Goal: Contribute content

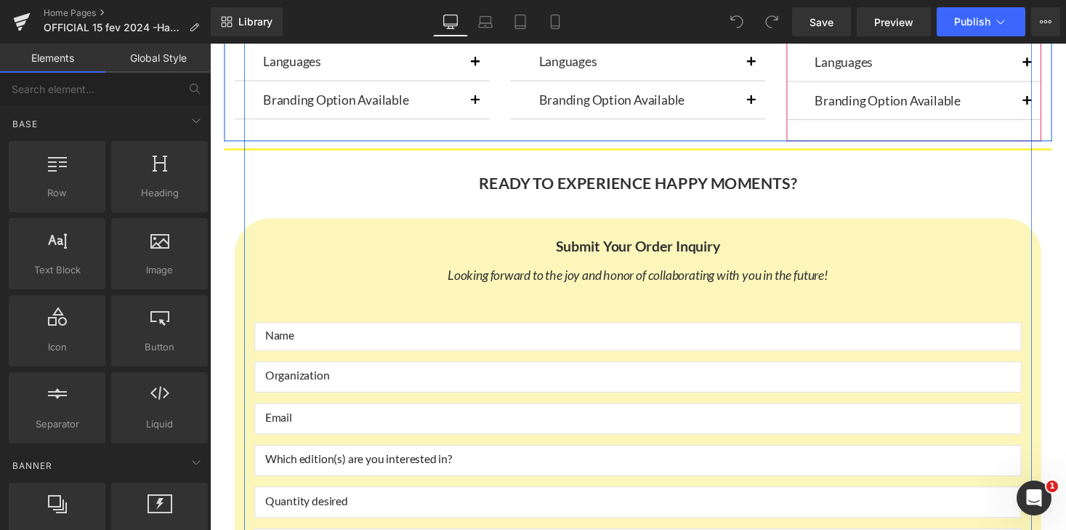
scroll to position [7096, 0]
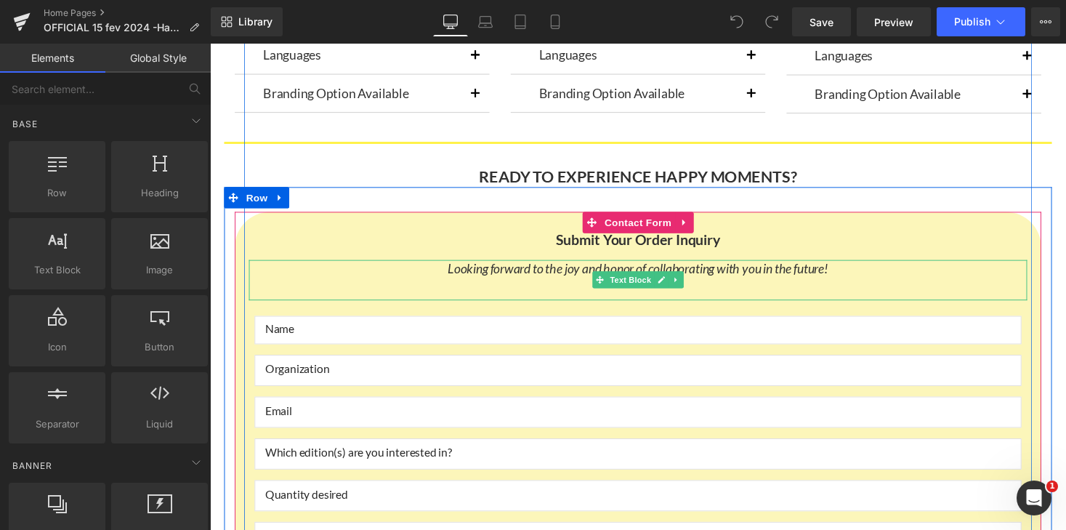
click at [592, 275] on icon "Looking forward to the joy and honor of collaborating with you in the future!" at bounding box center [649, 275] width 391 height 16
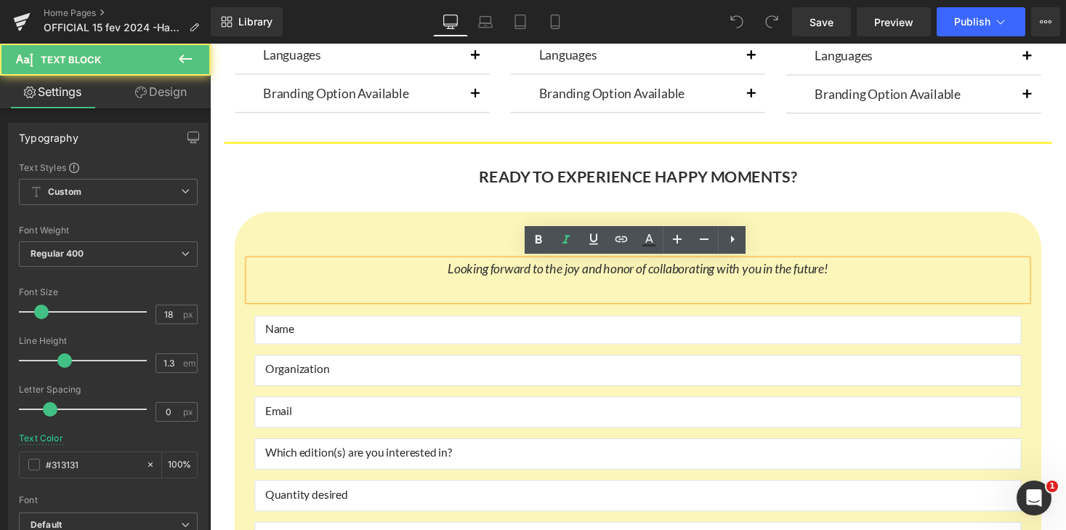
click at [845, 275] on icon "Looking forward to the joy and honor of collaborating with you in the future!" at bounding box center [649, 275] width 391 height 16
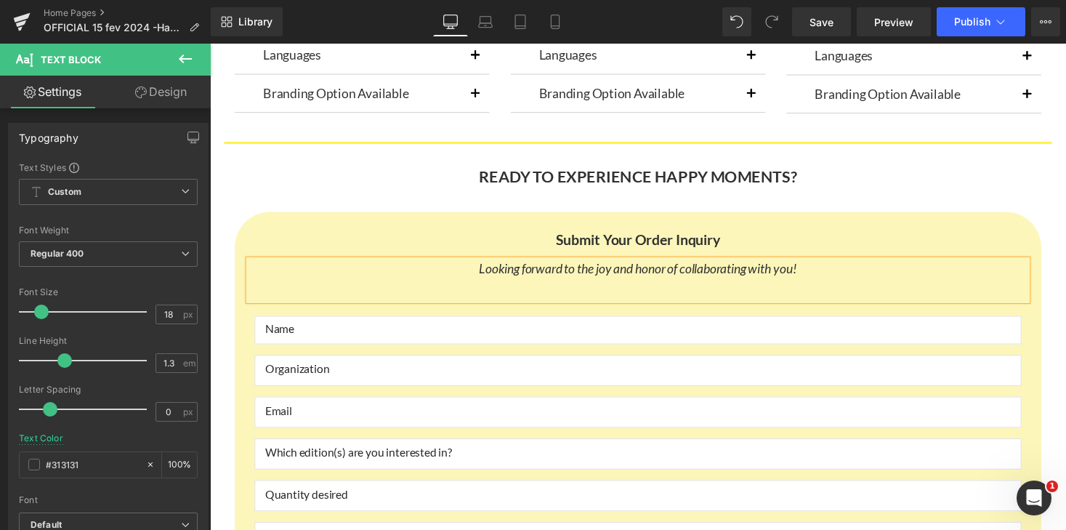
click at [845, 200] on div "Submit Your Order Inquiry Heading Text Block Looking forward to the joy and hon…" at bounding box center [650, 444] width 850 height 507
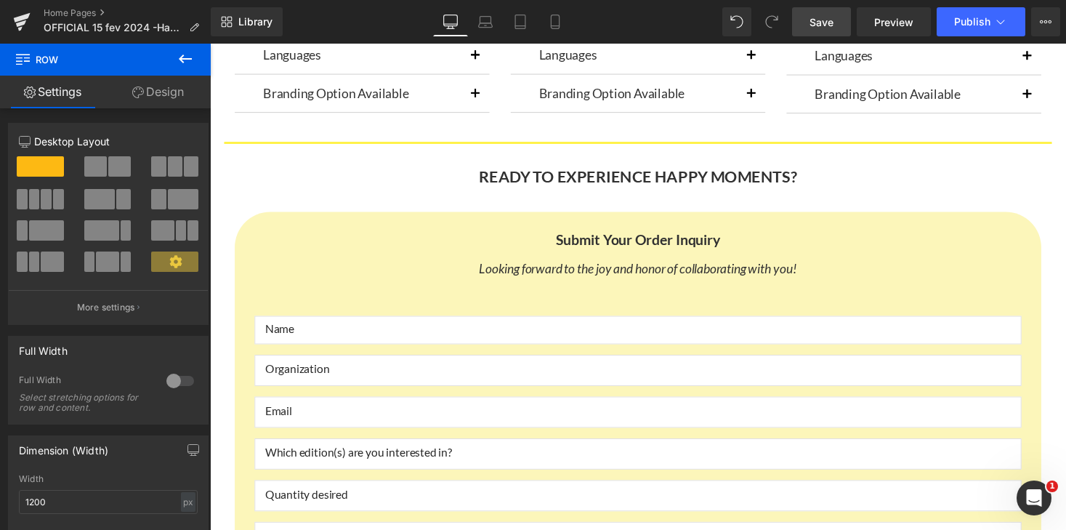
click at [817, 29] on span "Save" at bounding box center [821, 22] width 24 height 15
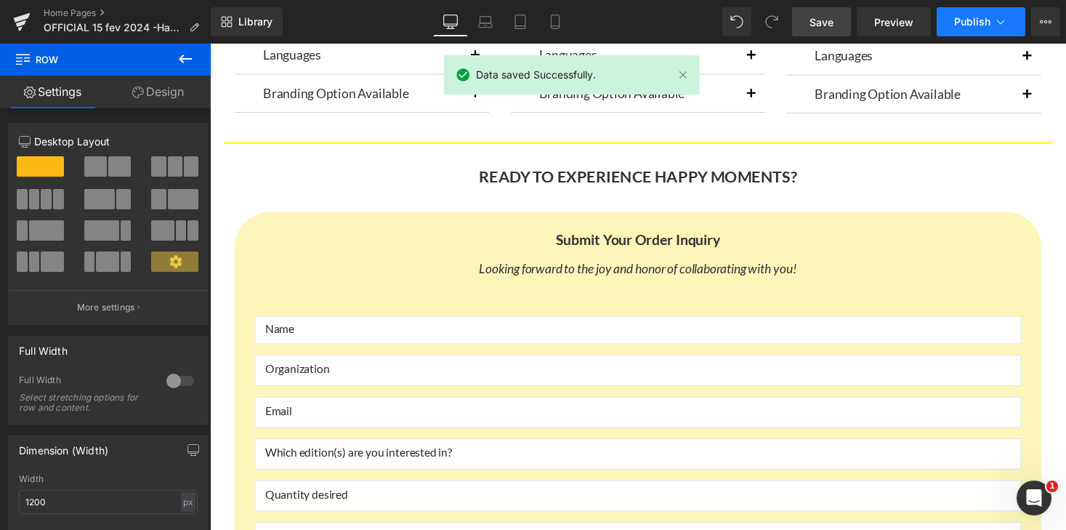
click at [985, 20] on span "Publish" at bounding box center [972, 22] width 36 height 12
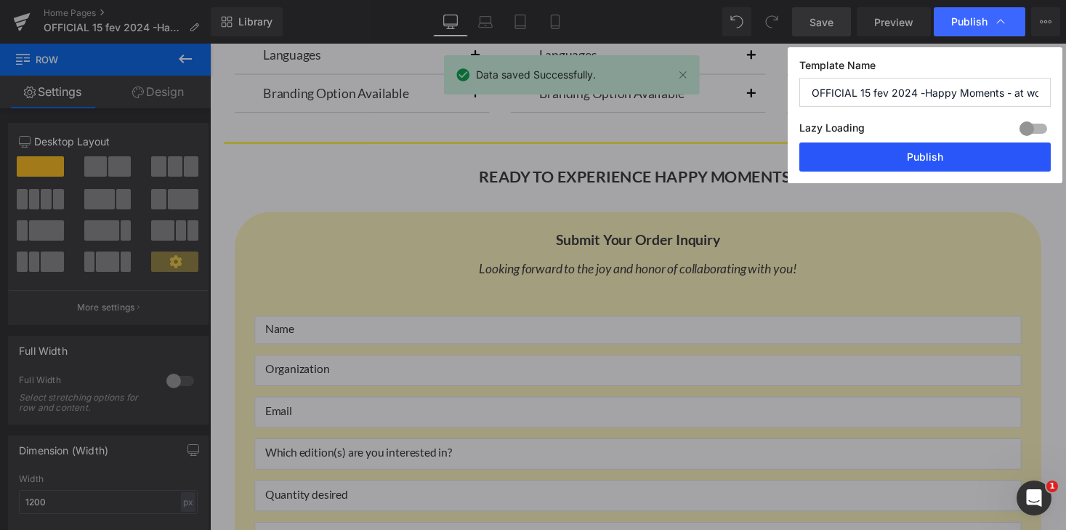
click at [955, 158] on button "Publish" at bounding box center [924, 156] width 251 height 29
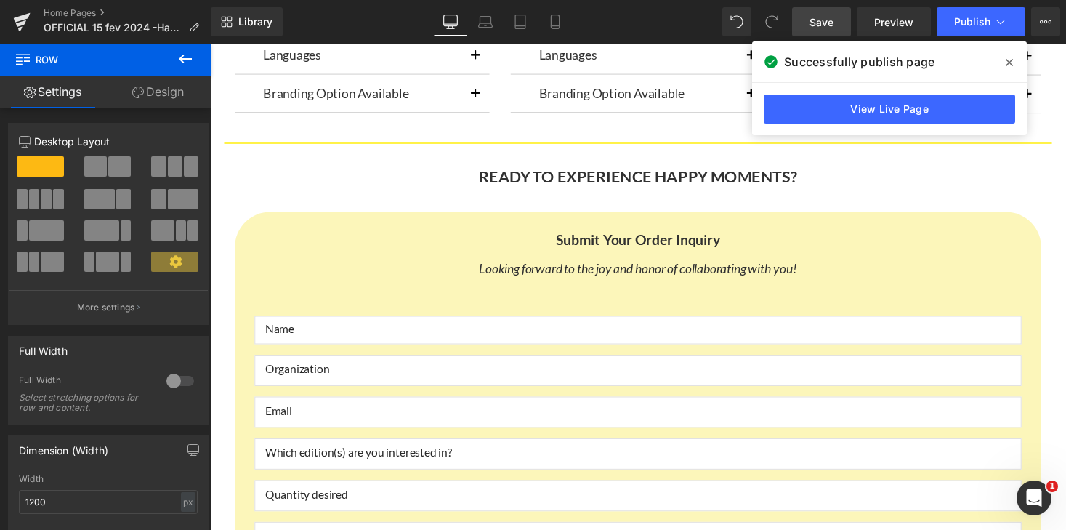
click at [1005, 64] on span at bounding box center [1009, 62] width 23 height 23
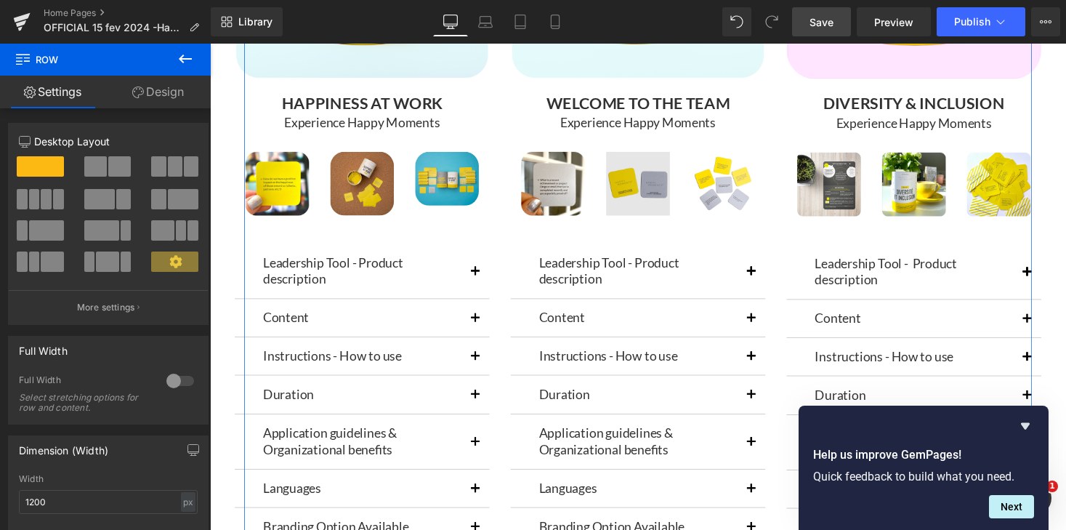
scroll to position [6639, 0]
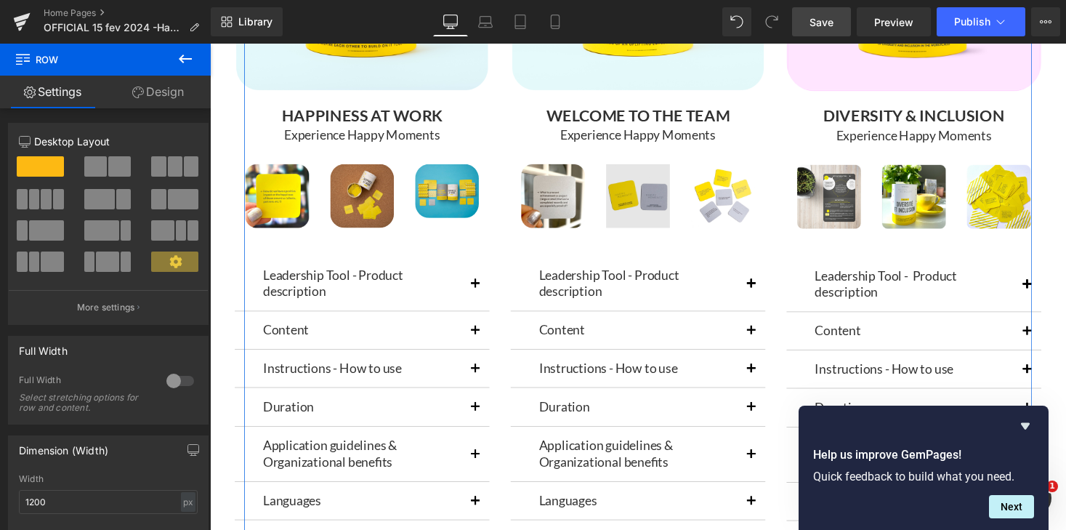
click at [655, 198] on div "Image" at bounding box center [649, 199] width 65 height 65
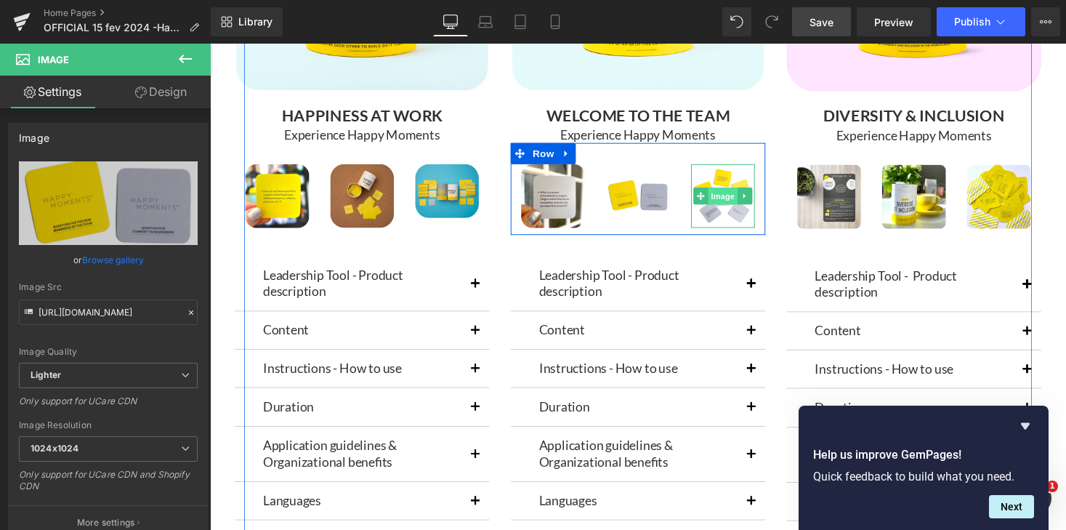
click at [725, 196] on span "Image" at bounding box center [737, 199] width 31 height 17
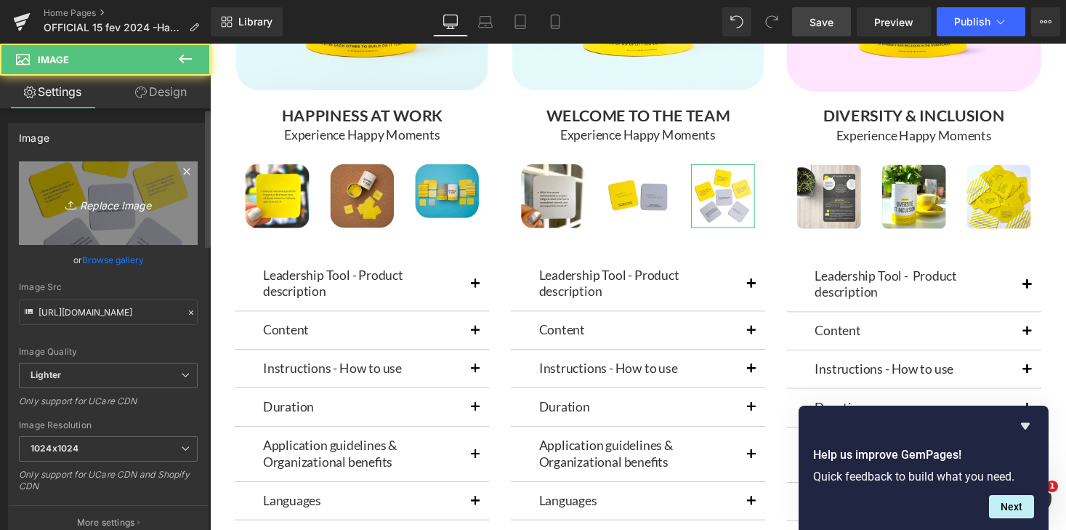
click at [92, 200] on icon "Replace Image" at bounding box center [108, 203] width 116 height 18
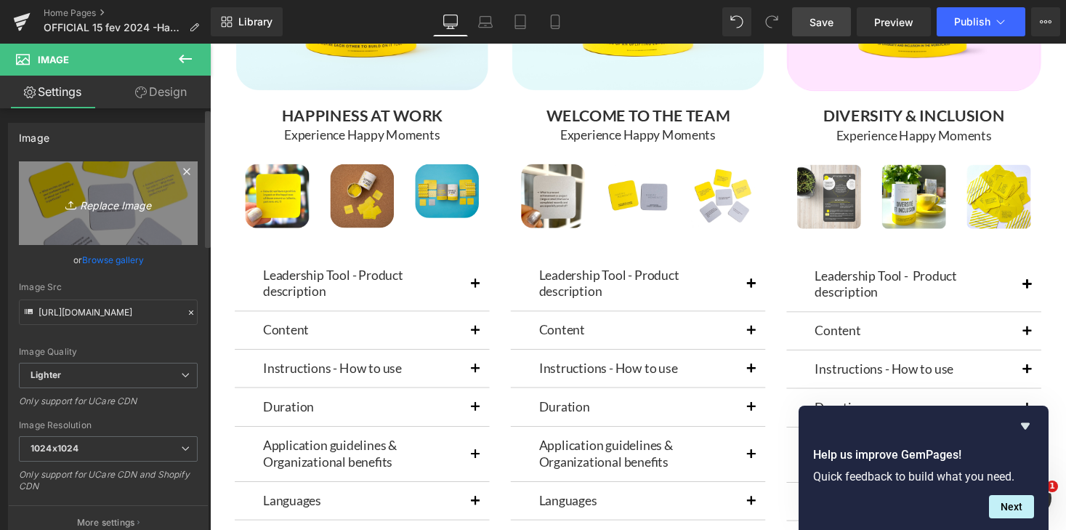
type input "C:\fakepath\WEl carré.png"
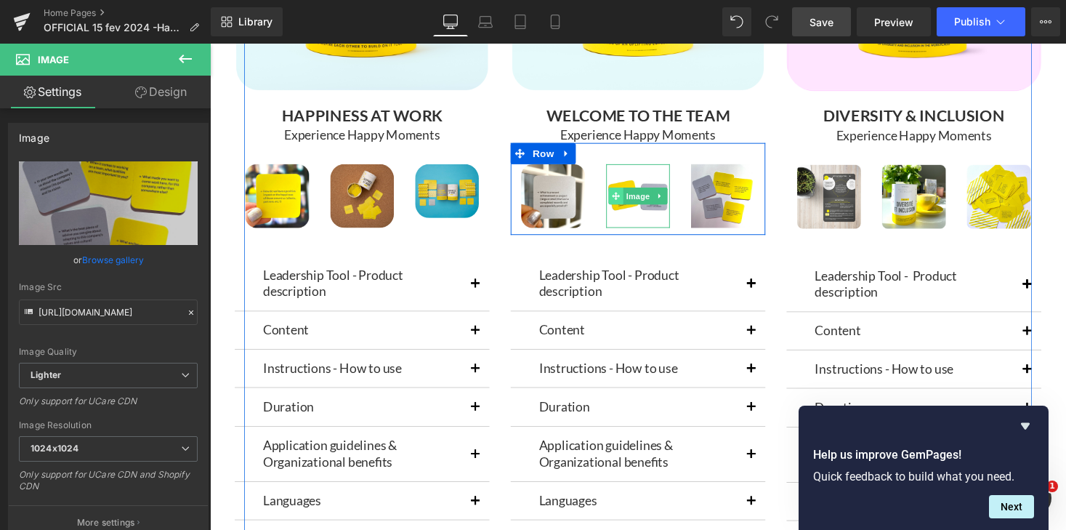
click at [630, 198] on icon at bounding box center [627, 199] width 8 height 9
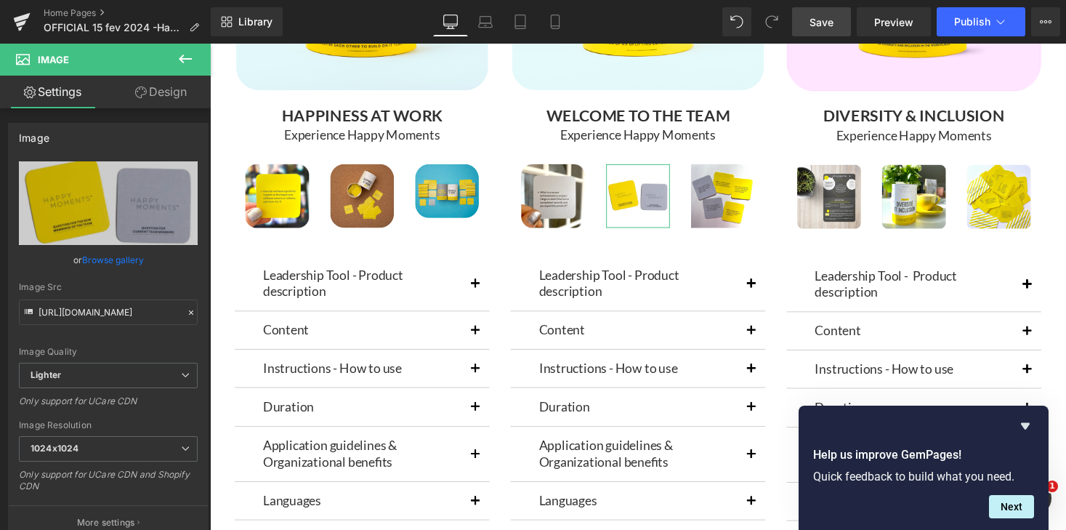
click at [163, 87] on link "Design" at bounding box center [160, 92] width 105 height 33
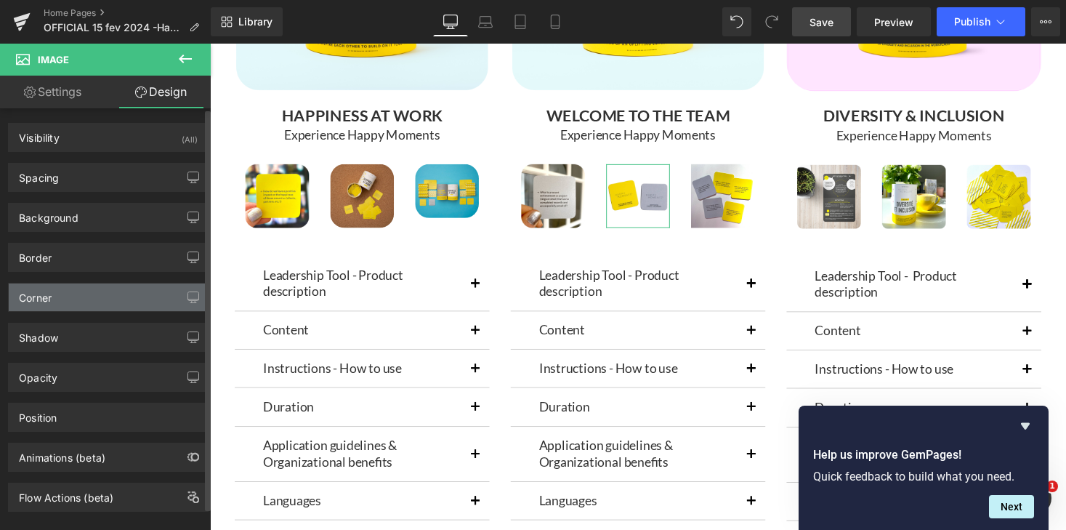
click at [74, 294] on div "Corner" at bounding box center [108, 297] width 199 height 28
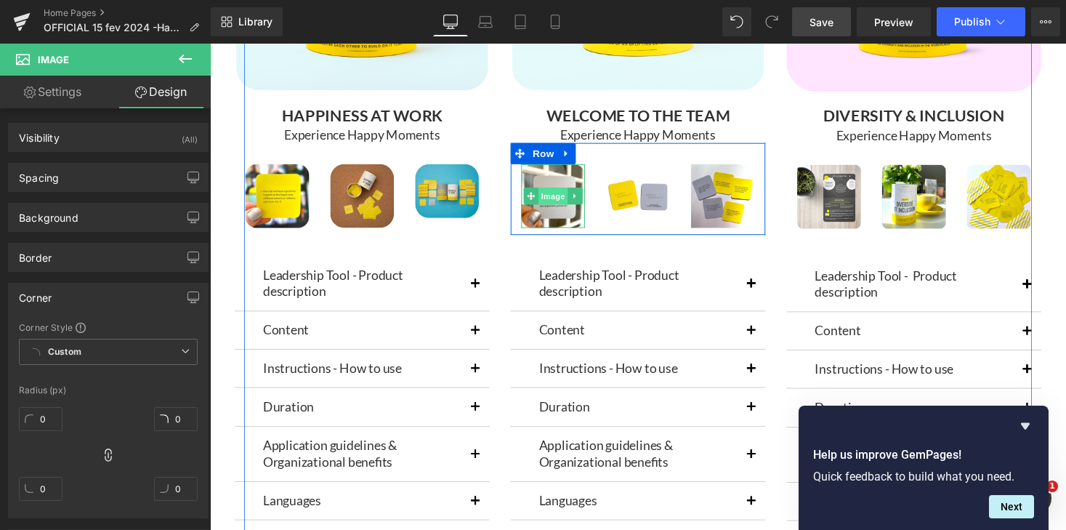
click at [565, 208] on span "Image" at bounding box center [562, 199] width 31 height 17
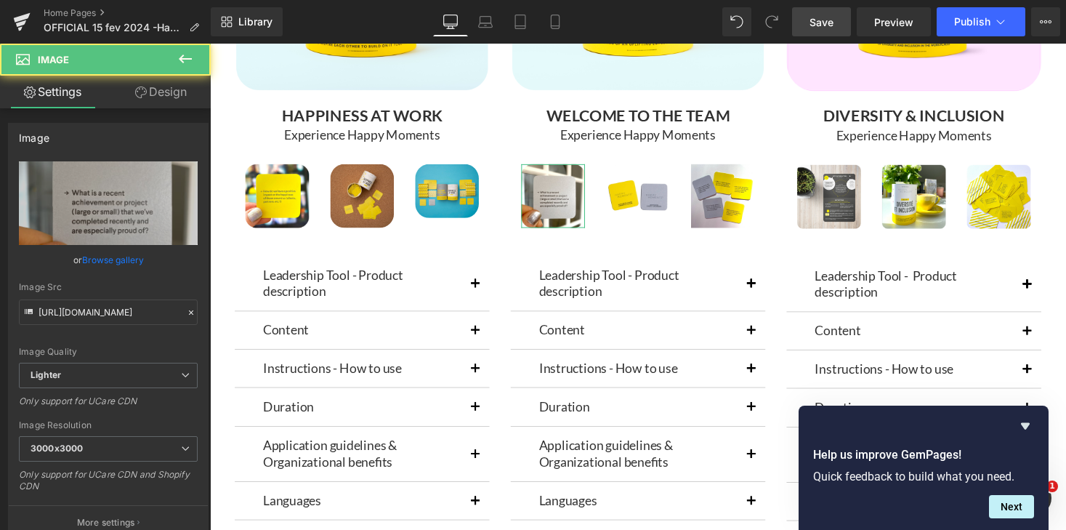
click at [177, 98] on link "Design" at bounding box center [160, 92] width 105 height 33
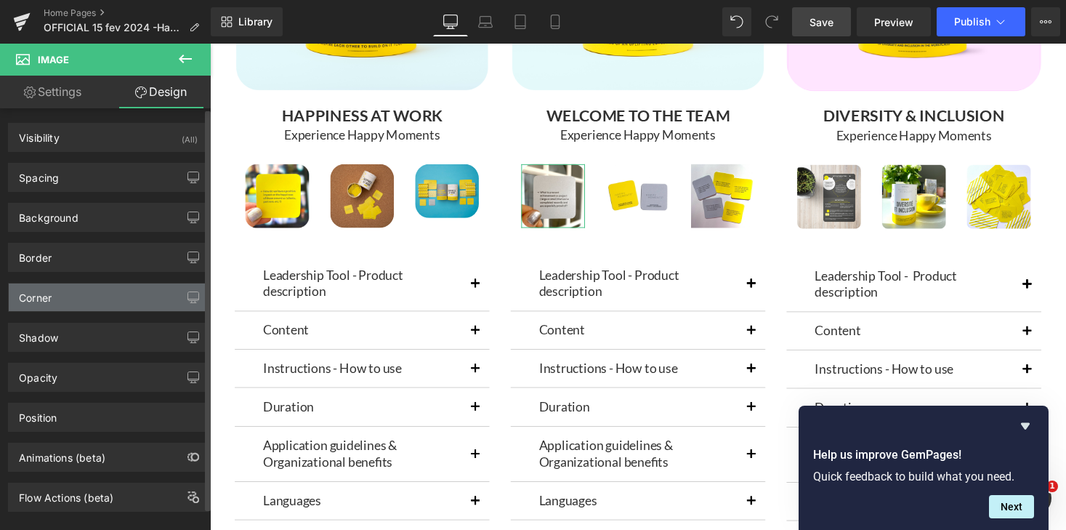
click at [76, 299] on div "Corner" at bounding box center [108, 297] width 199 height 28
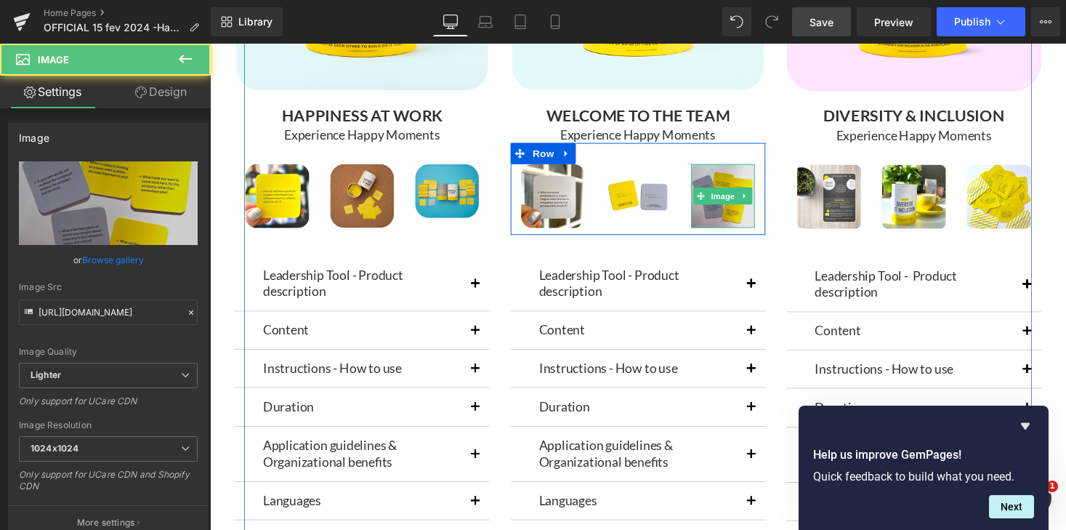
click at [729, 177] on img at bounding box center [736, 199] width 65 height 65
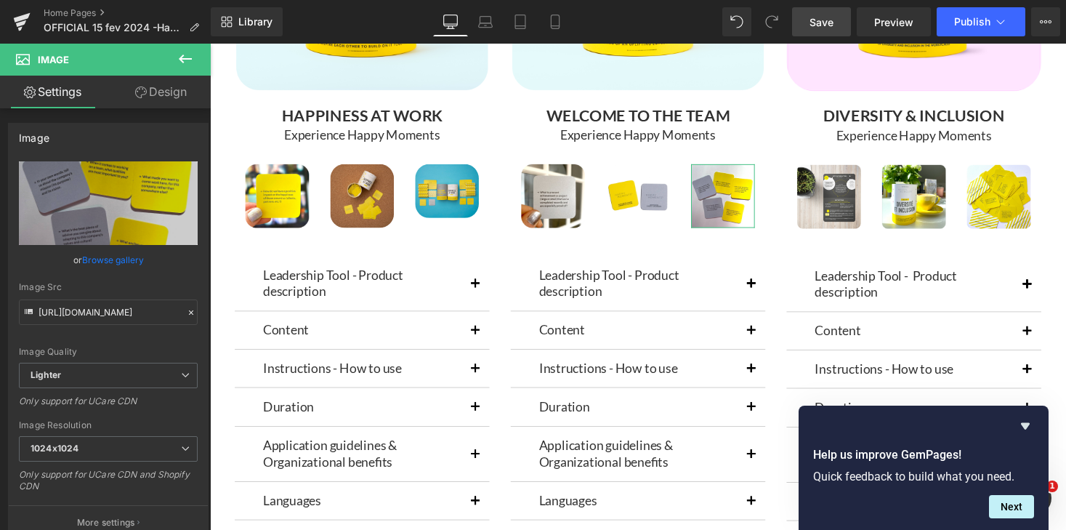
click at [180, 94] on link "Design" at bounding box center [160, 92] width 105 height 33
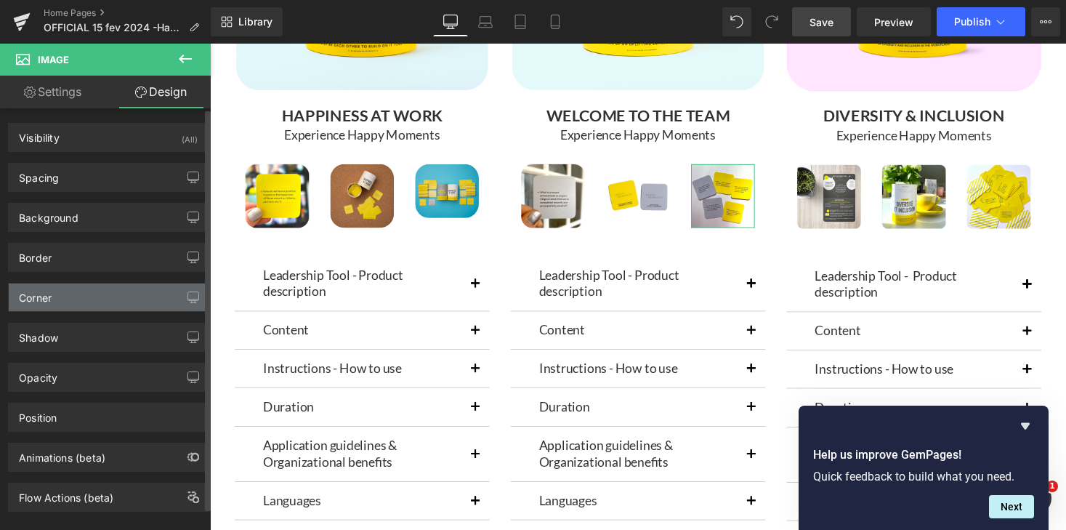
click at [57, 304] on div "Corner" at bounding box center [108, 297] width 199 height 28
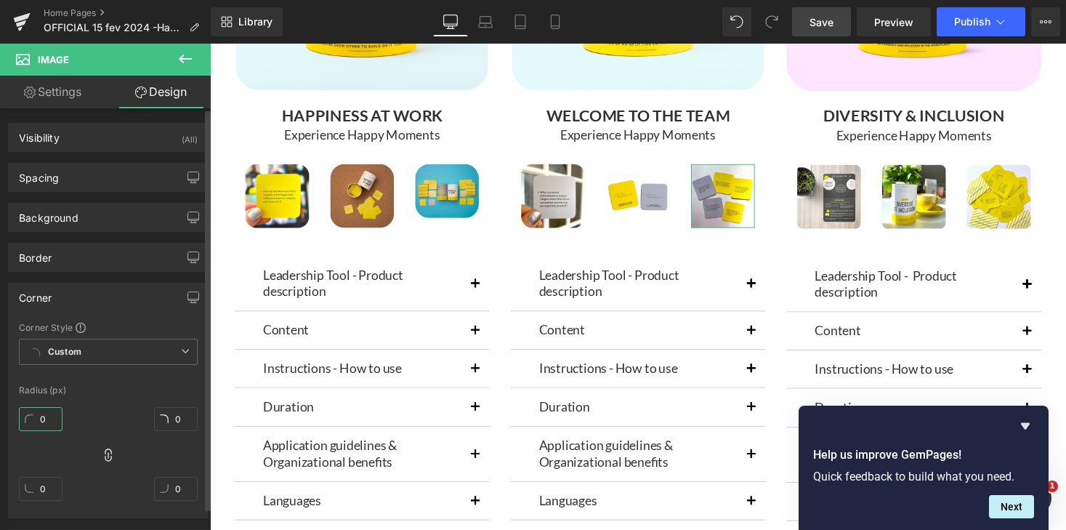
click at [52, 416] on input "0" at bounding box center [41, 419] width 44 height 24
type input "20"
click at [825, 25] on span "Save" at bounding box center [821, 22] width 24 height 15
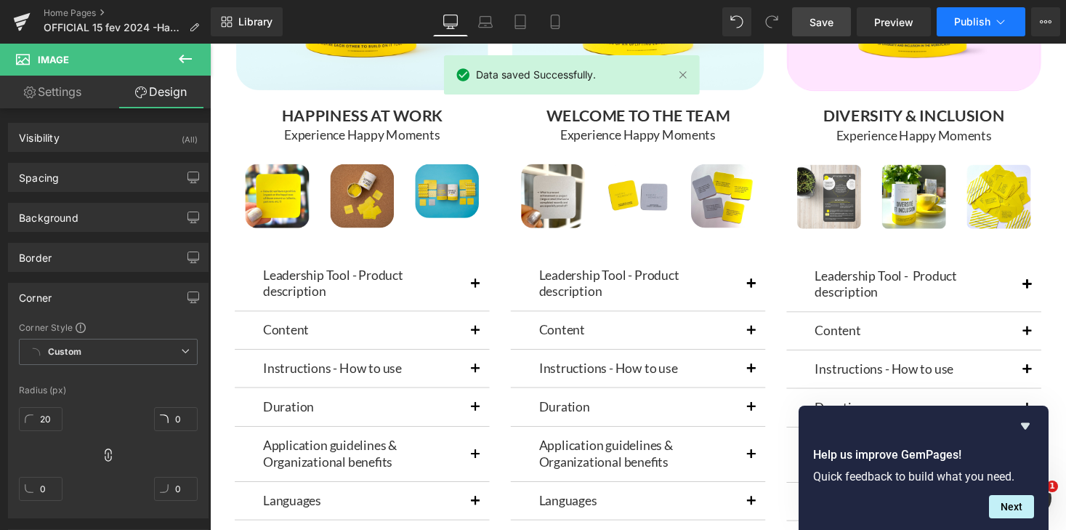
click at [995, 17] on icon at bounding box center [1000, 22] width 15 height 15
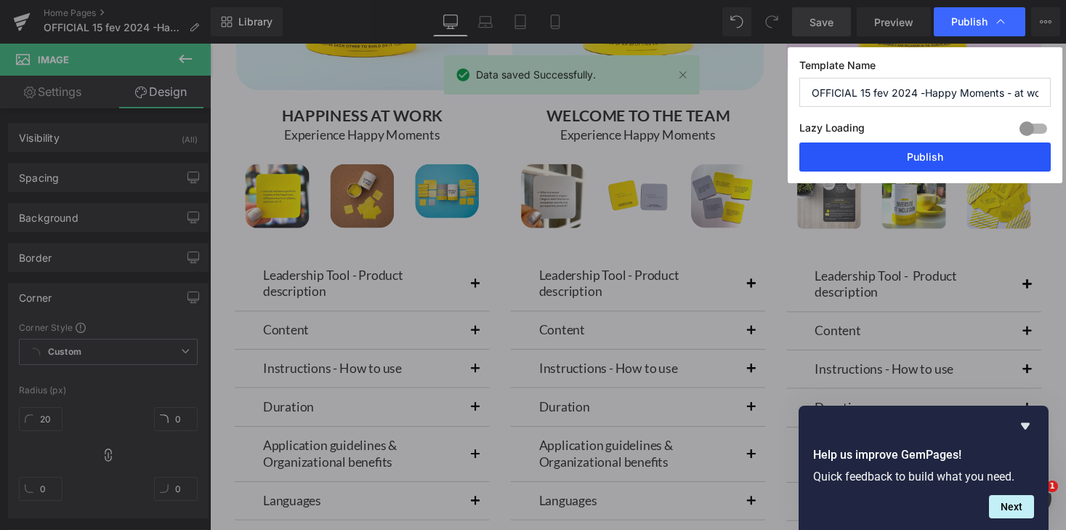
click at [950, 158] on button "Publish" at bounding box center [924, 156] width 251 height 29
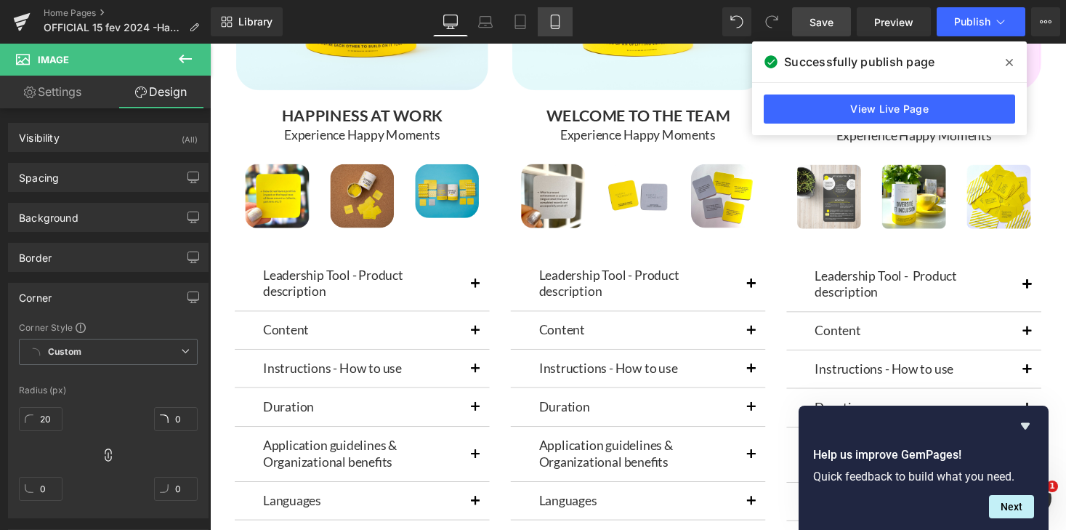
click at [555, 23] on icon at bounding box center [555, 22] width 15 height 15
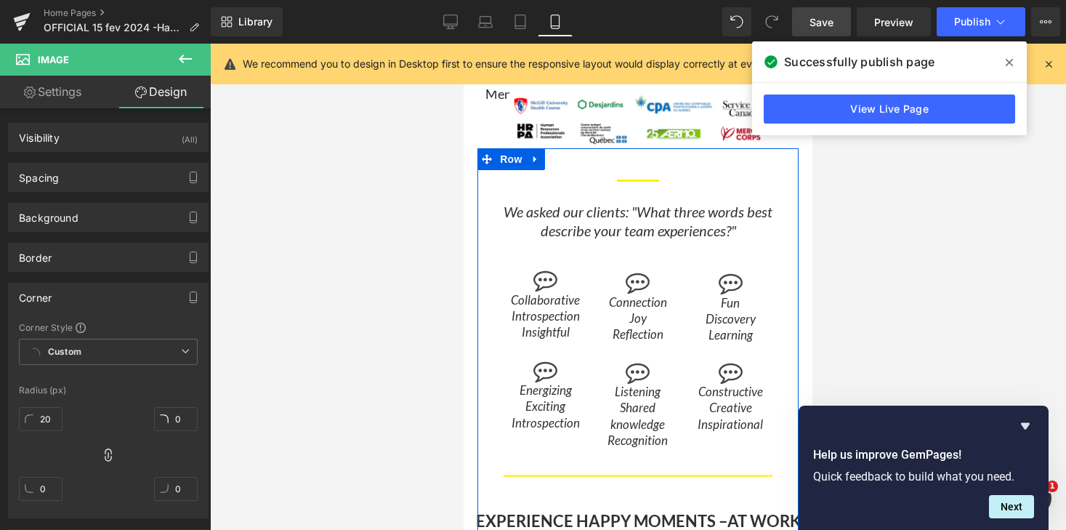
scroll to position [9331, 0]
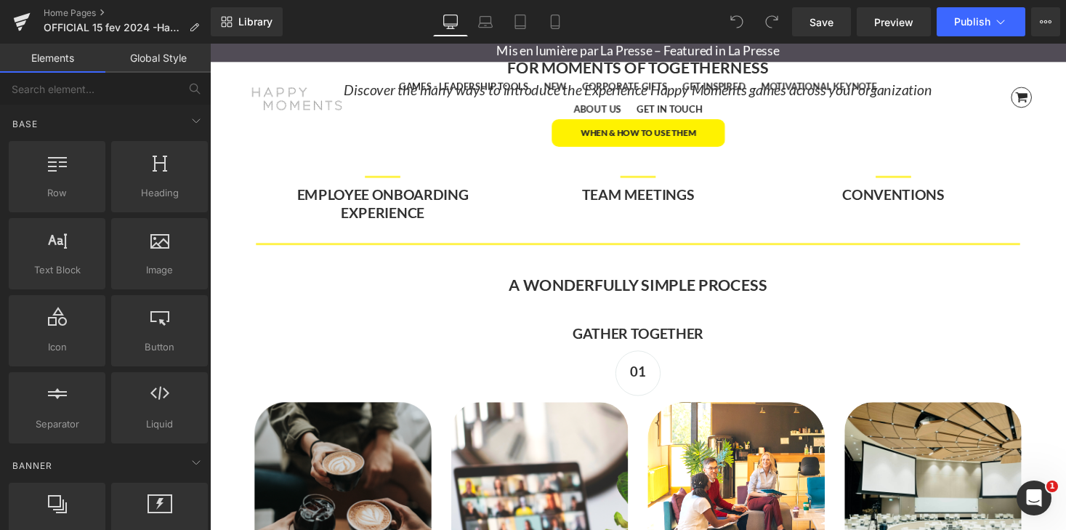
scroll to position [3112, 0]
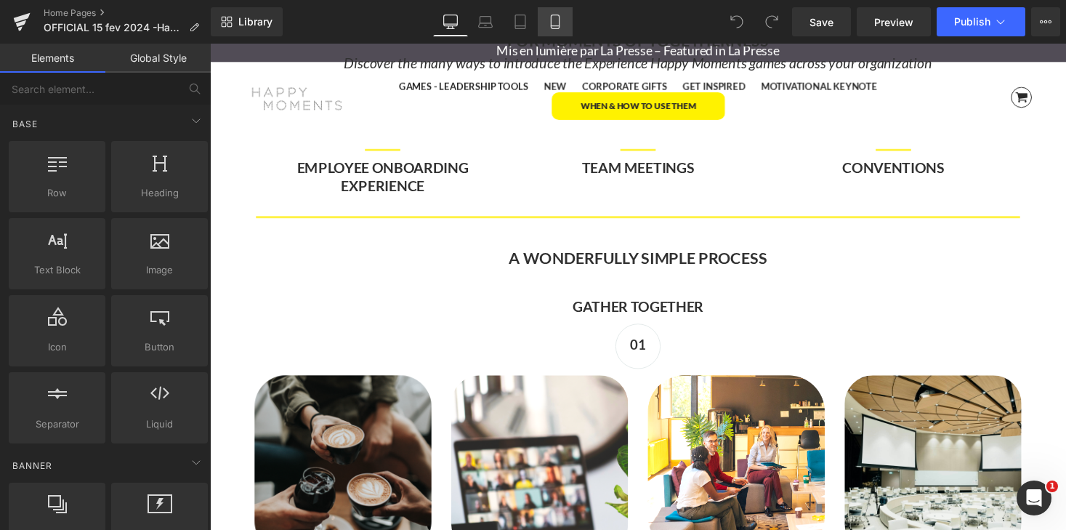
click at [557, 26] on icon at bounding box center [555, 26] width 8 height 0
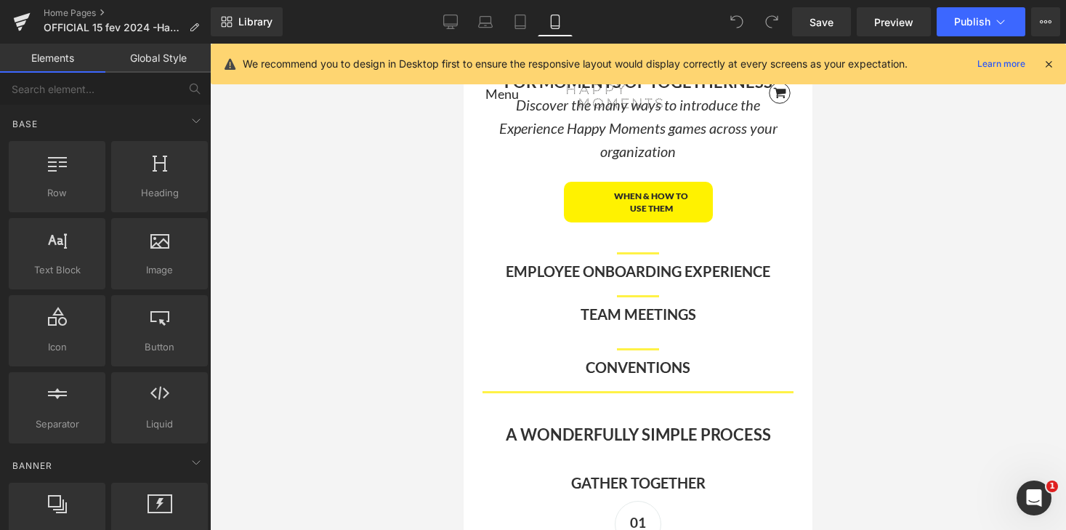
scroll to position [4665, 0]
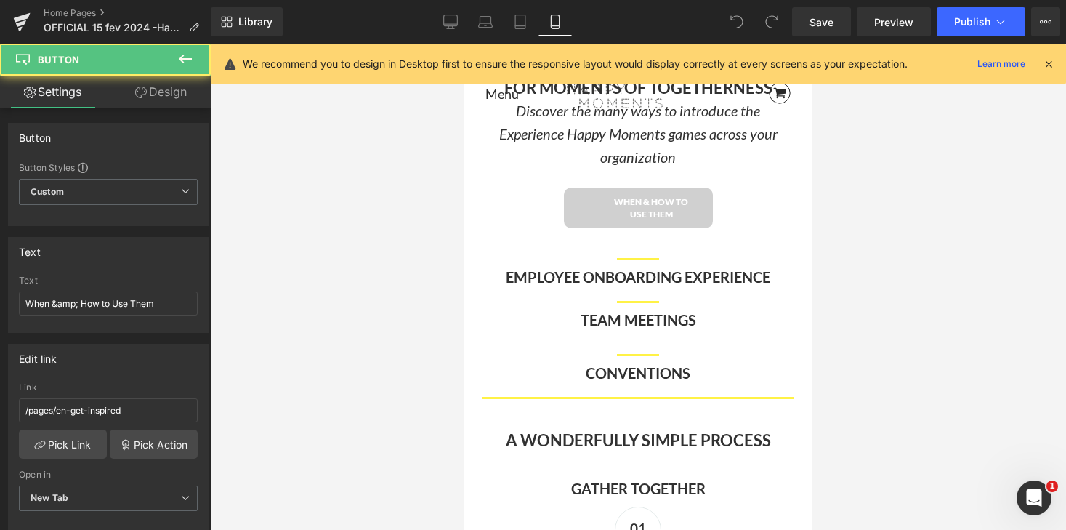
click at [610, 204] on div "When & How to Use Them Button" at bounding box center [637, 207] width 299 height 41
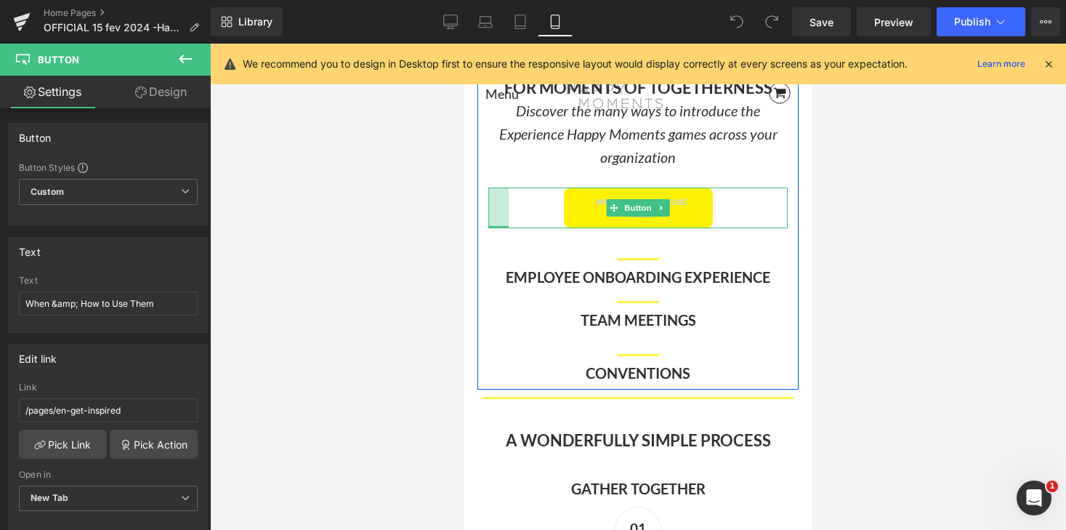
drag, startPoint x: 490, startPoint y: 204, endPoint x: 469, endPoint y: 207, distance: 20.6
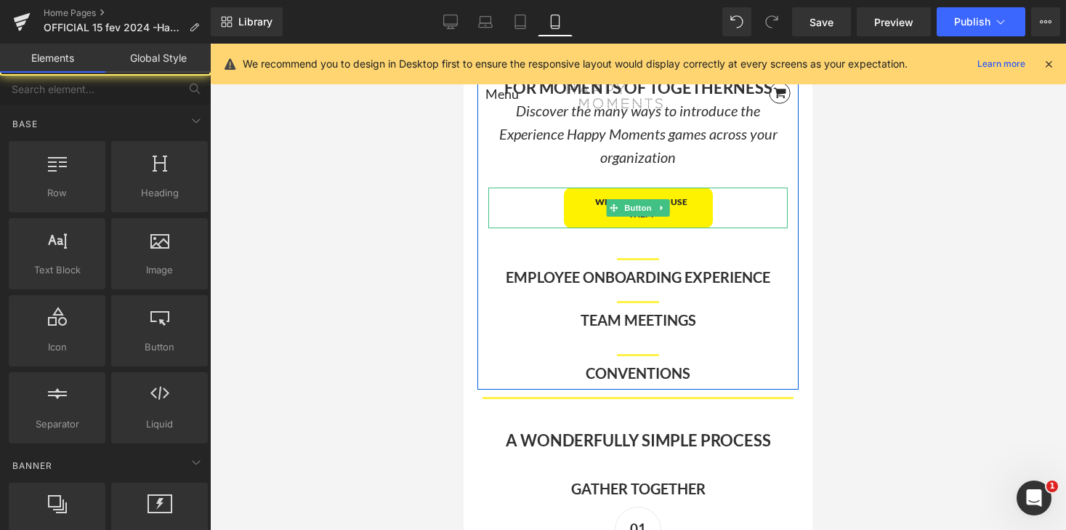
click at [922, 195] on div at bounding box center [638, 287] width 856 height 486
click at [888, 287] on div at bounding box center [638, 287] width 856 height 486
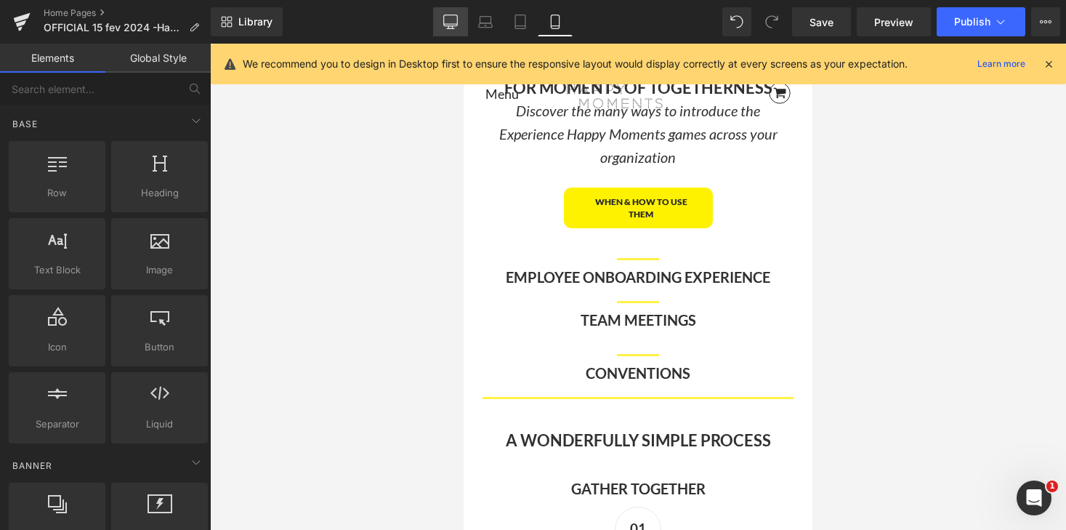
click at [453, 19] on icon at bounding box center [450, 22] width 15 height 15
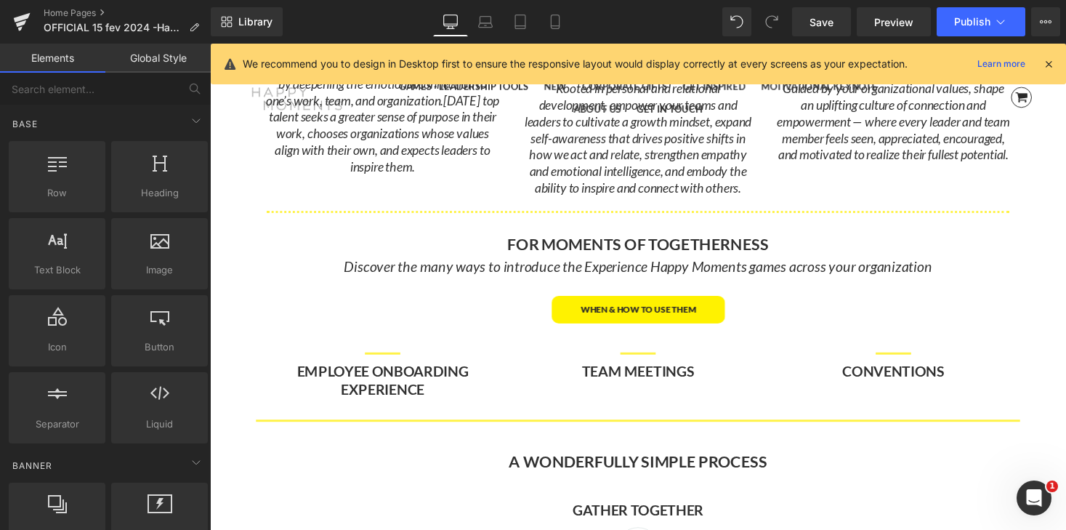
scroll to position [2899, 0]
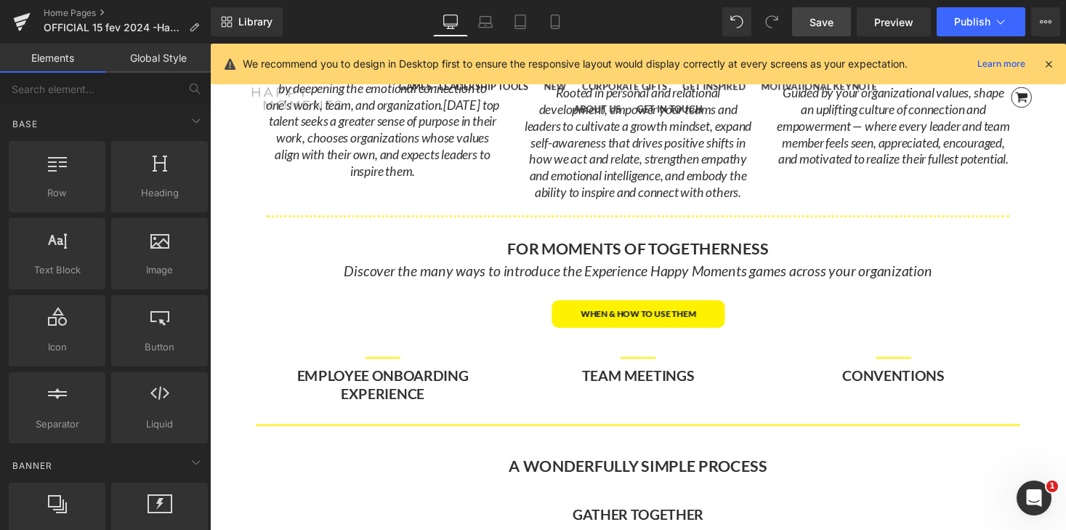
click at [832, 21] on span "Save" at bounding box center [821, 22] width 24 height 15
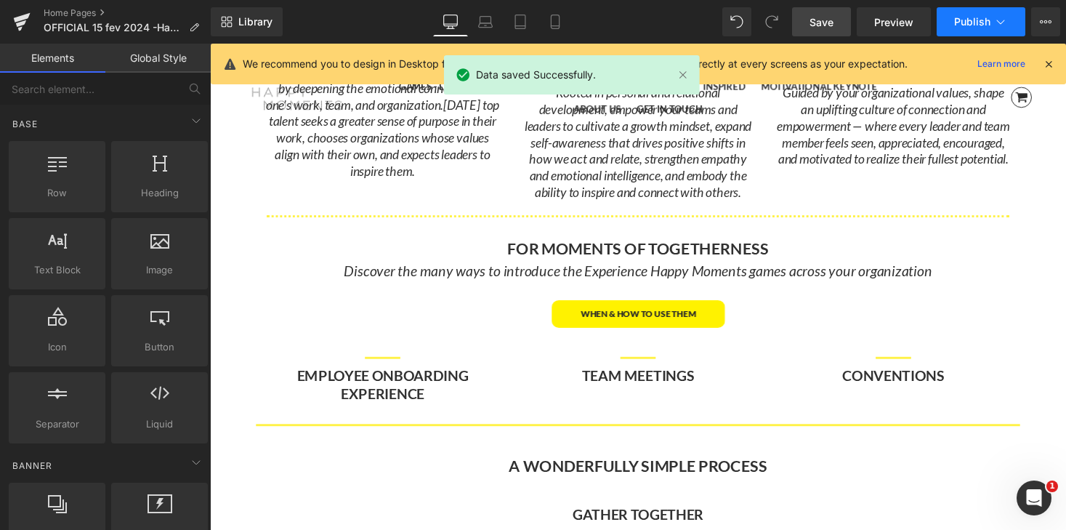
click at [979, 23] on span "Publish" at bounding box center [972, 22] width 36 height 12
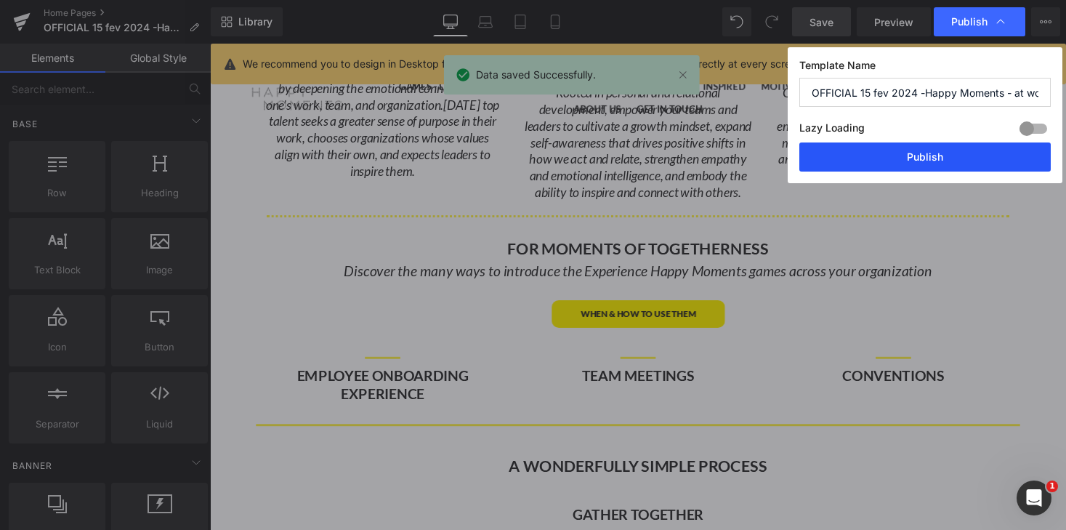
click at [969, 162] on button "Publish" at bounding box center [924, 156] width 251 height 29
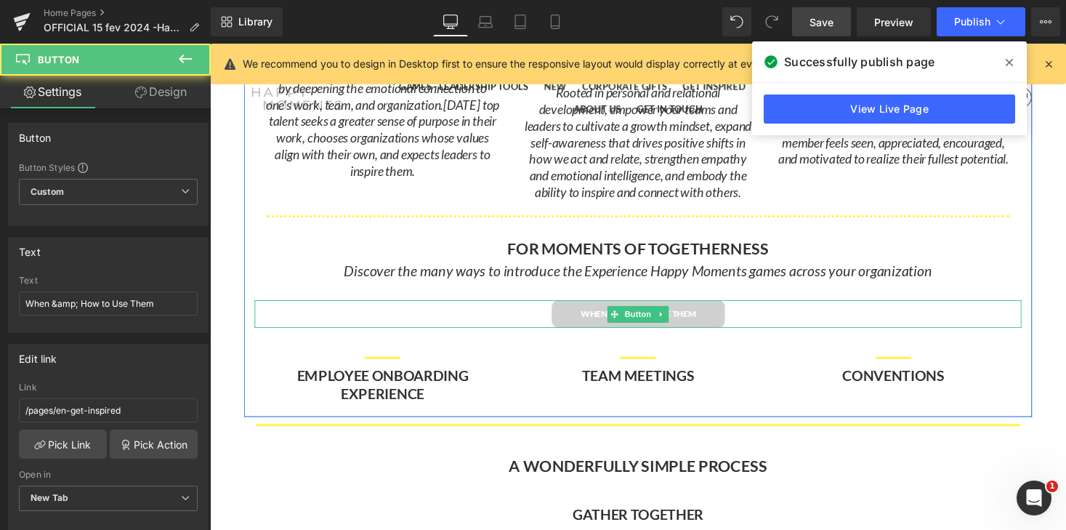
click at [574, 321] on link "When & How to Use Them" at bounding box center [650, 321] width 178 height 28
click at [261, 320] on div "When & How to Use Them" at bounding box center [649, 321] width 787 height 28
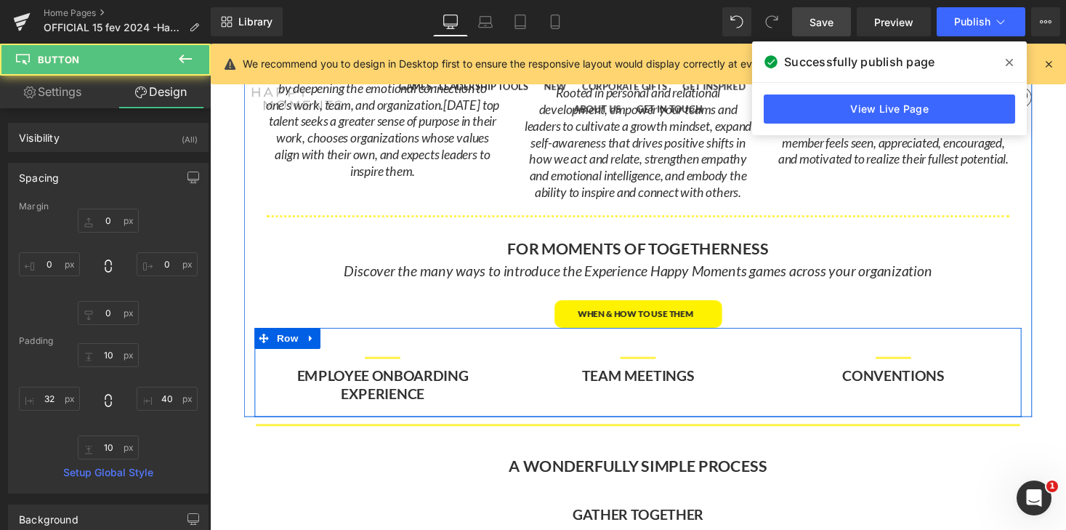
click at [786, 358] on div "Separator CONVENTIONS Heading" at bounding box center [912, 376] width 262 height 36
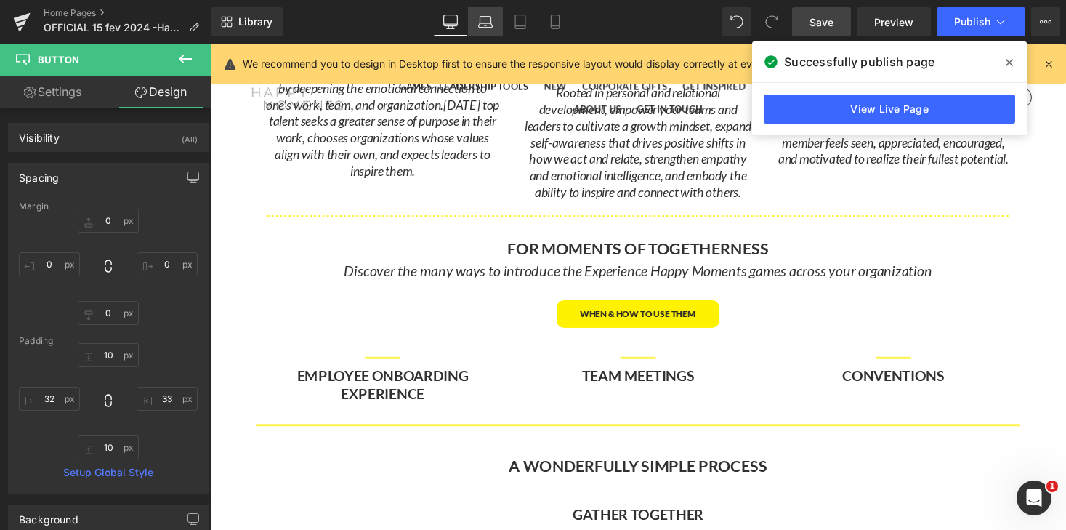
click at [484, 24] on icon at bounding box center [485, 22] width 15 height 15
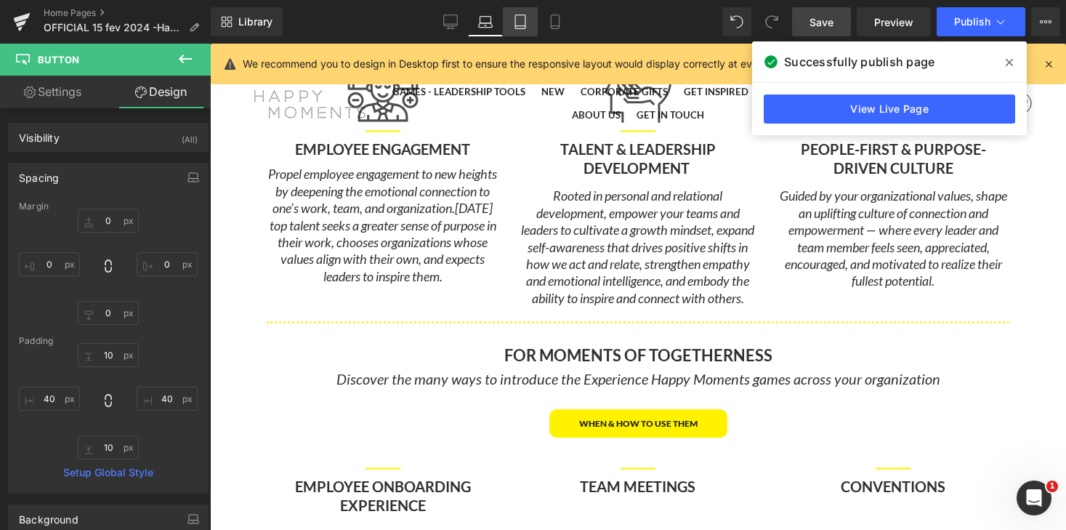
scroll to position [8918, 856]
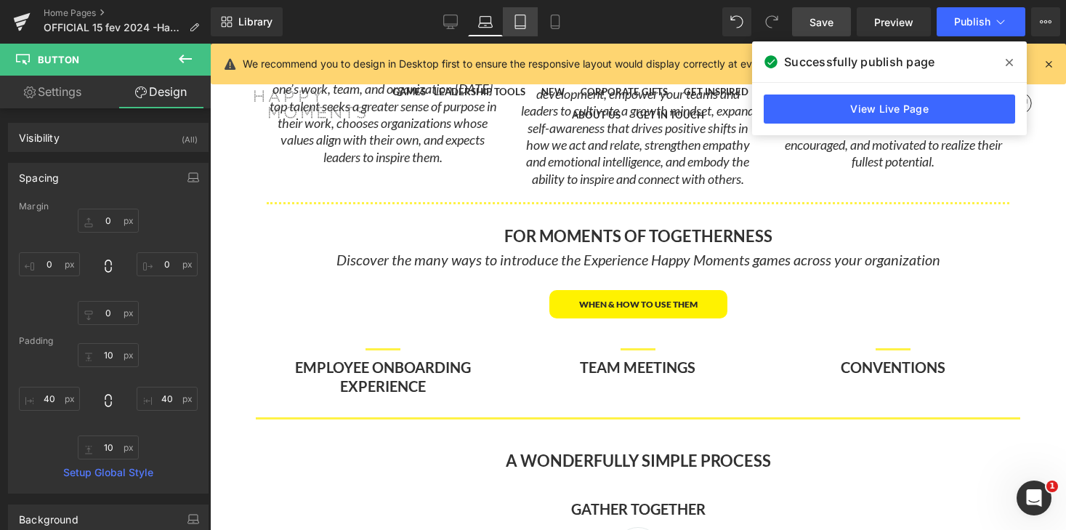
click at [518, 23] on icon at bounding box center [520, 22] width 15 height 15
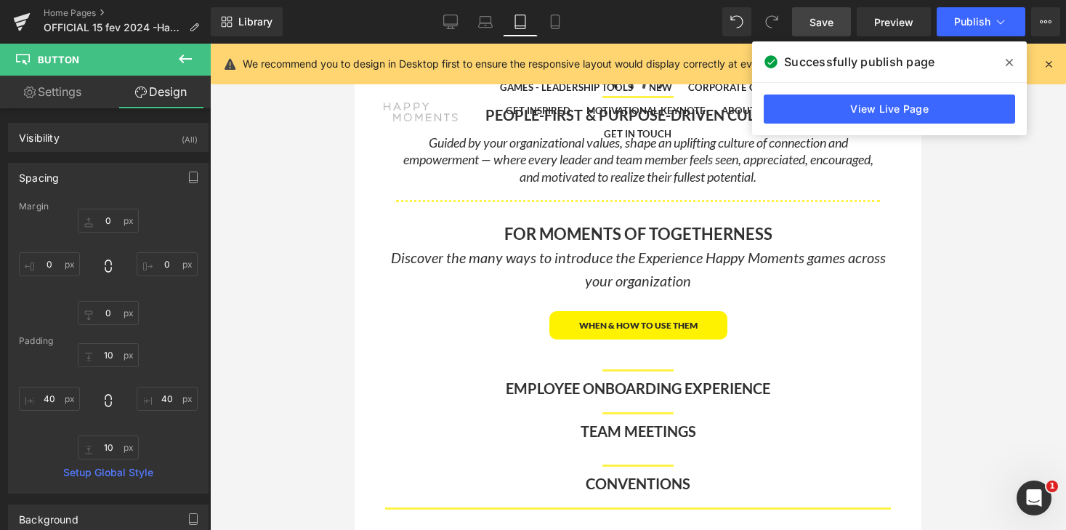
scroll to position [7, 7]
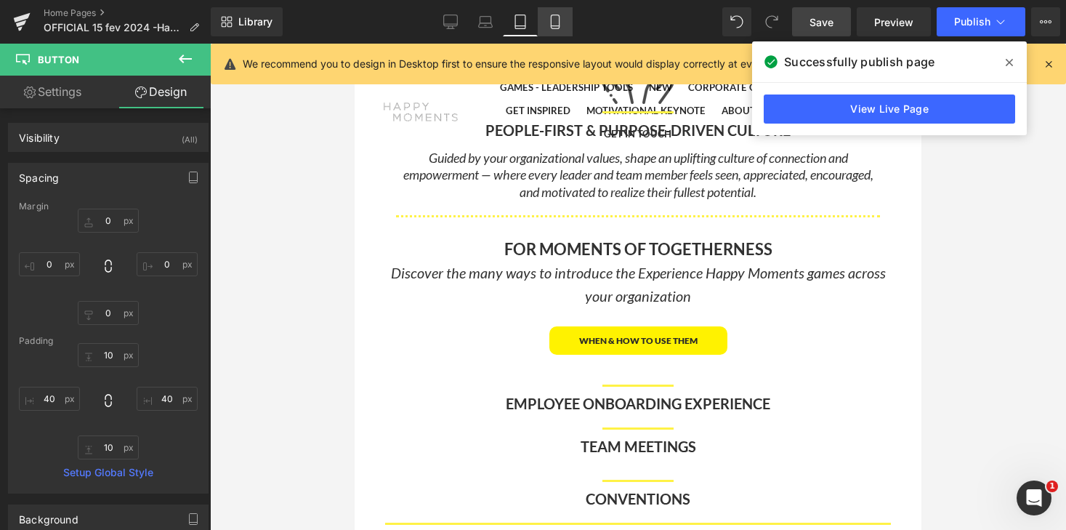
click at [544, 22] on link "Mobile" at bounding box center [555, 21] width 35 height 29
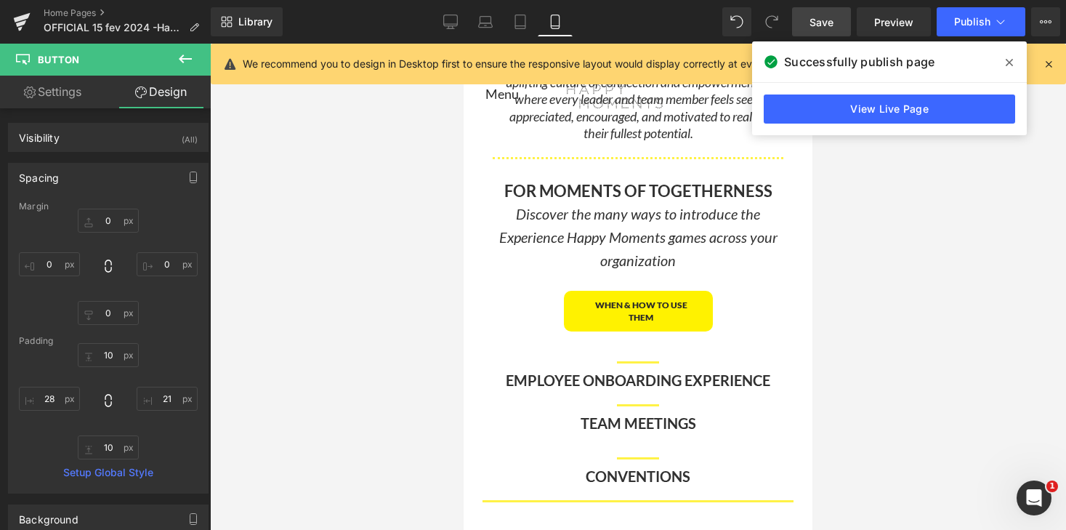
click at [836, 20] on link "Save" at bounding box center [821, 21] width 59 height 29
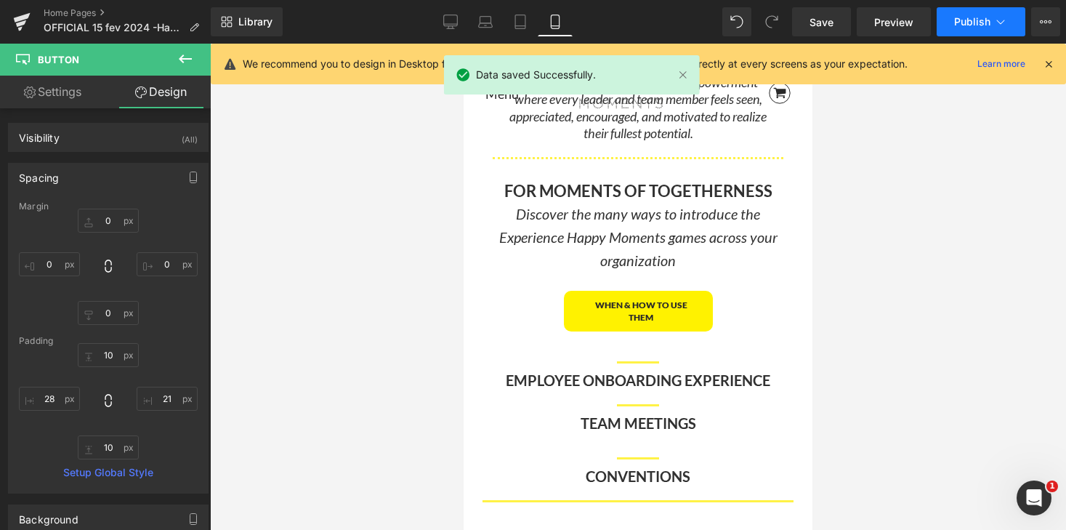
click at [973, 24] on span "Publish" at bounding box center [972, 22] width 36 height 12
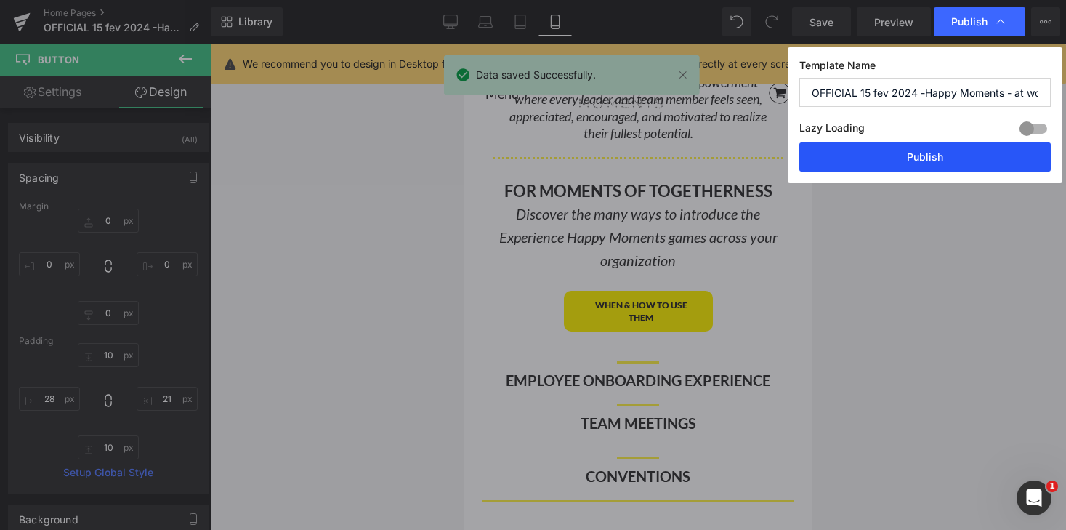
click at [954, 150] on button "Publish" at bounding box center [924, 156] width 251 height 29
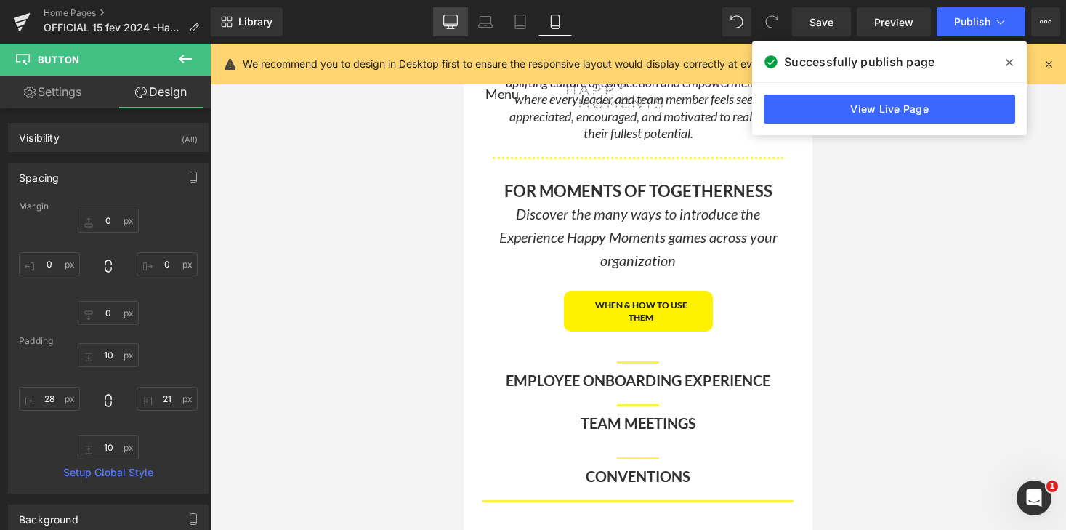
click at [451, 19] on icon at bounding box center [450, 22] width 15 height 15
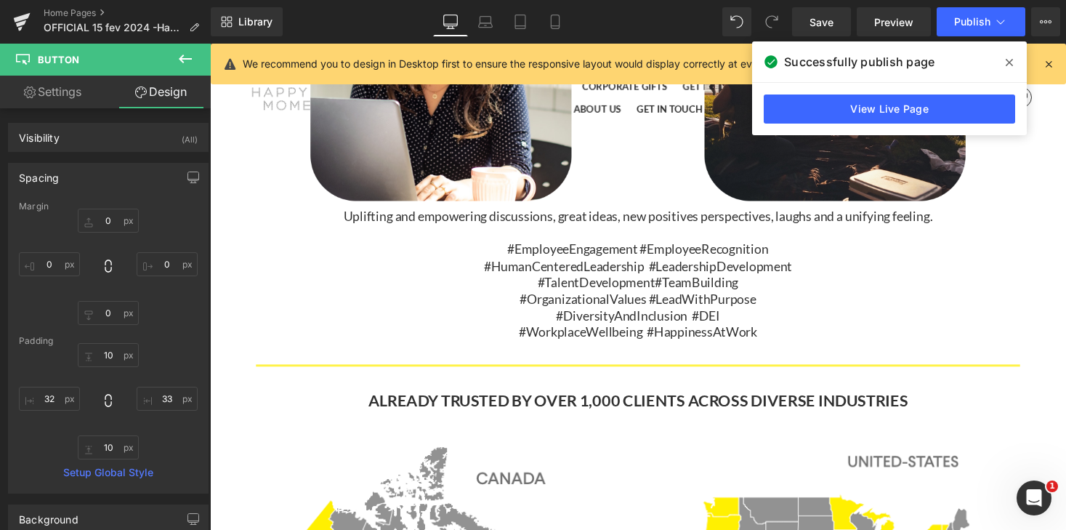
scroll to position [5206, 0]
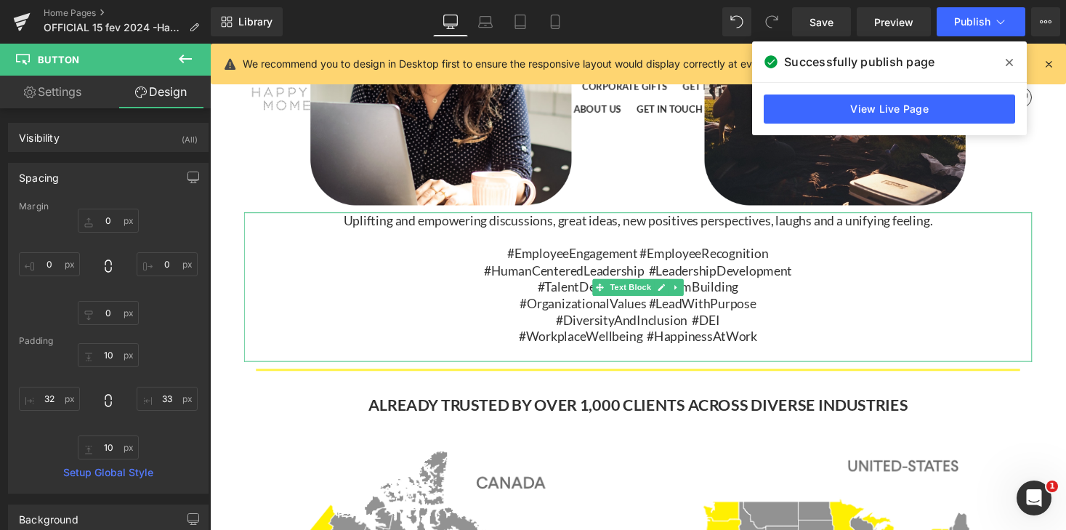
click at [578, 299] on span "#TalentDevelopment" at bounding box center [606, 294] width 121 height 16
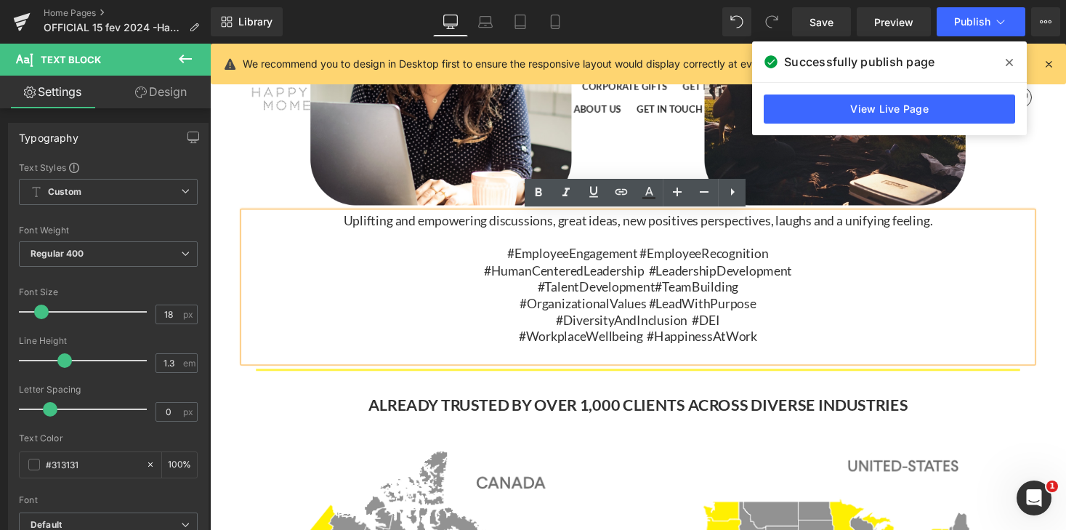
click at [524, 311] on p "#OrganizationalValues #LeadWithPurpose" at bounding box center [649, 310] width 647 height 17
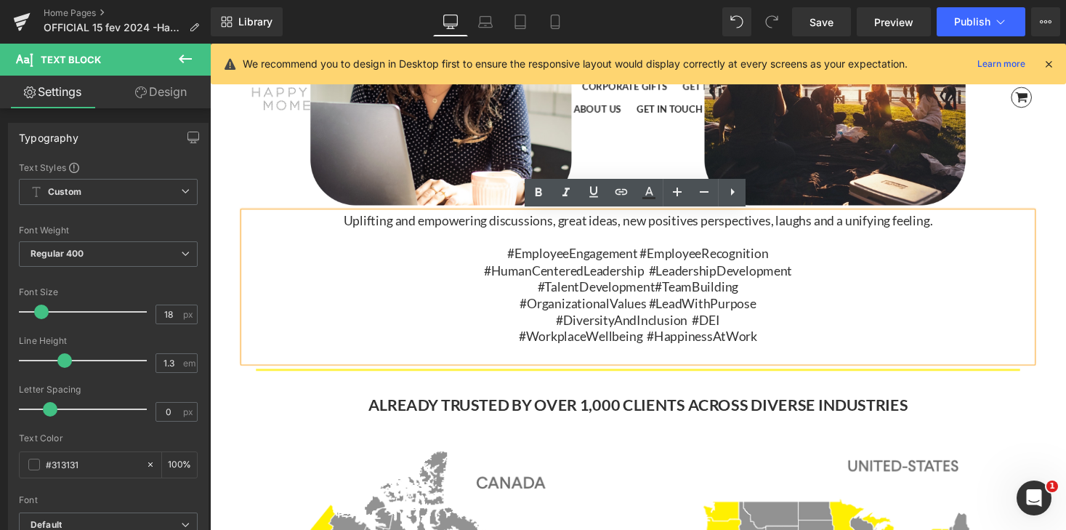
scroll to position [8617, 879]
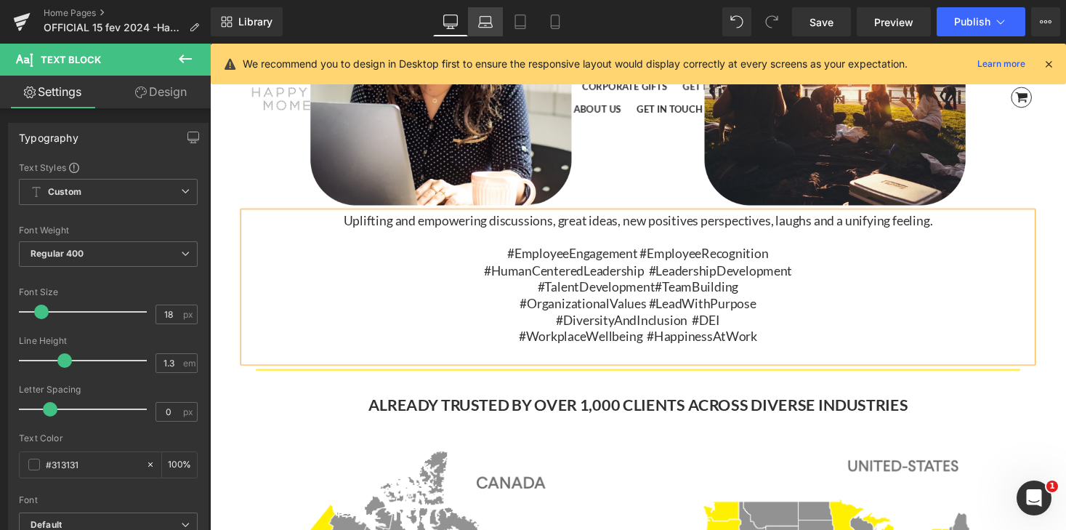
click at [486, 23] on icon at bounding box center [485, 25] width 14 height 4
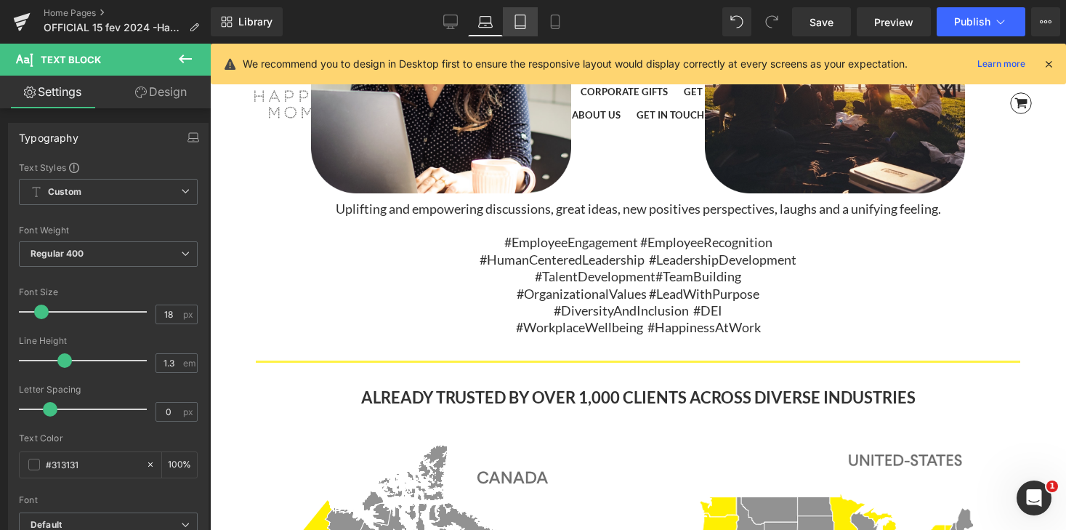
click at [517, 23] on icon at bounding box center [520, 22] width 15 height 15
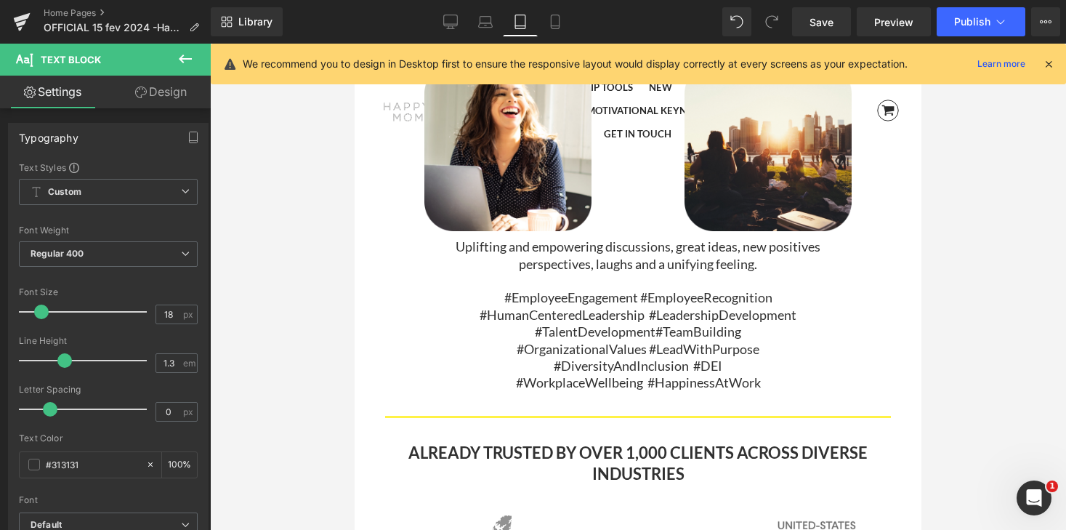
scroll to position [6357, 0]
click at [552, 20] on icon at bounding box center [555, 22] width 8 height 14
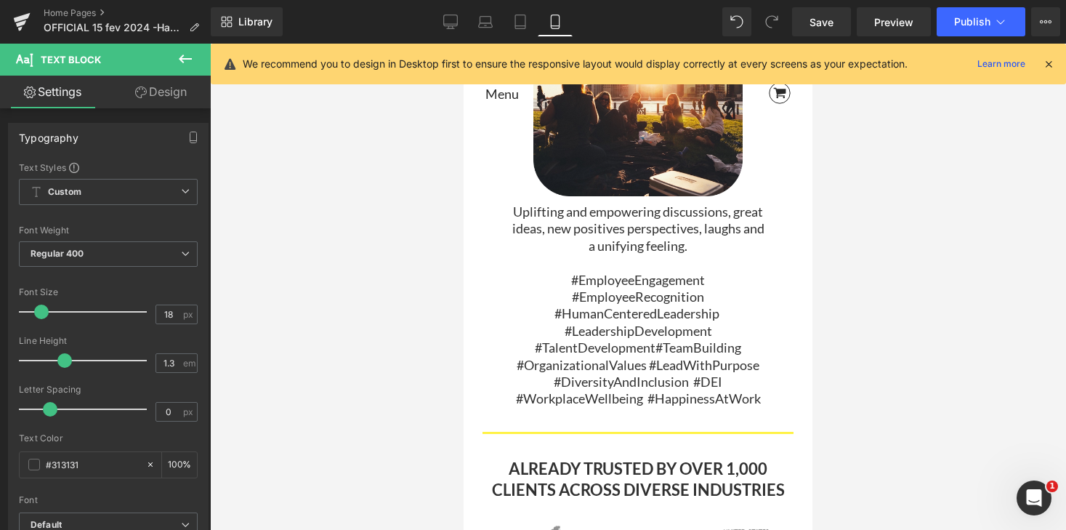
scroll to position [7, 7]
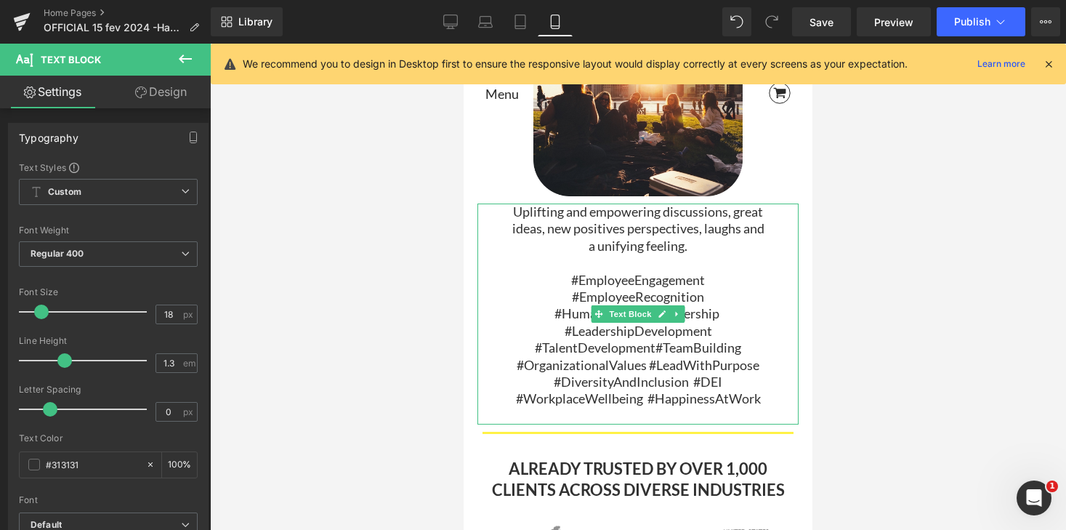
click at [513, 362] on p "#OrganizationalValues #LeadWithPurpose" at bounding box center [637, 365] width 257 height 17
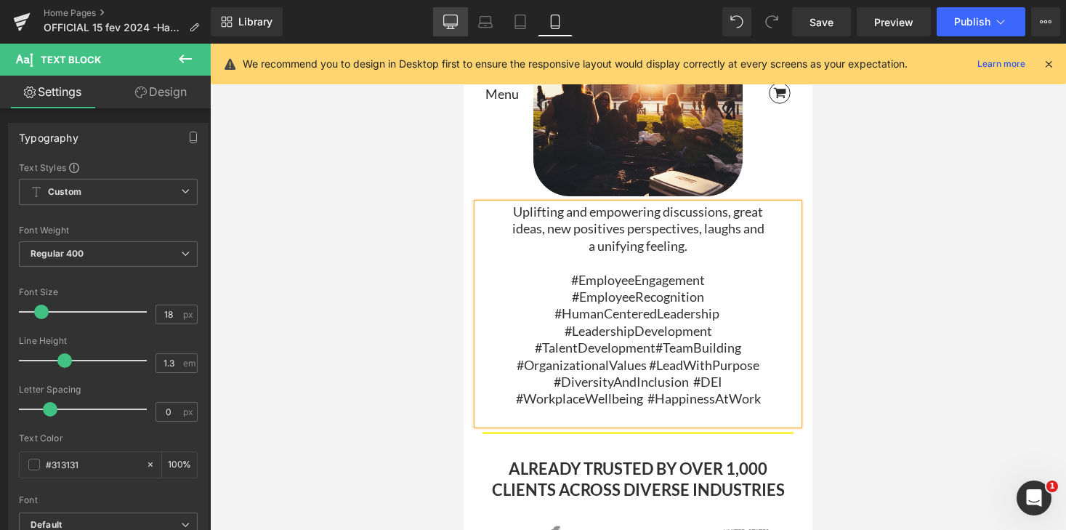
click at [456, 16] on icon at bounding box center [450, 22] width 15 height 15
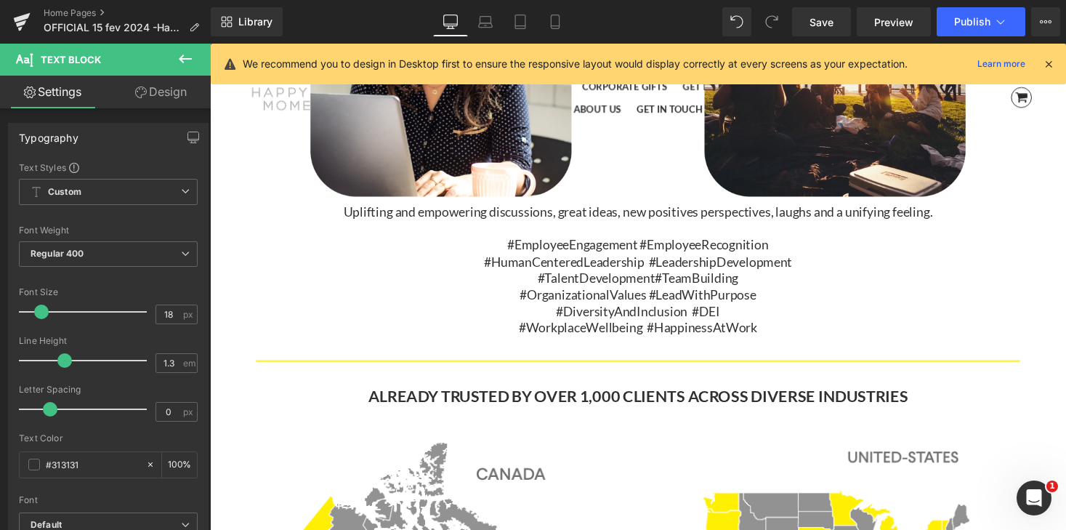
scroll to position [5220, 0]
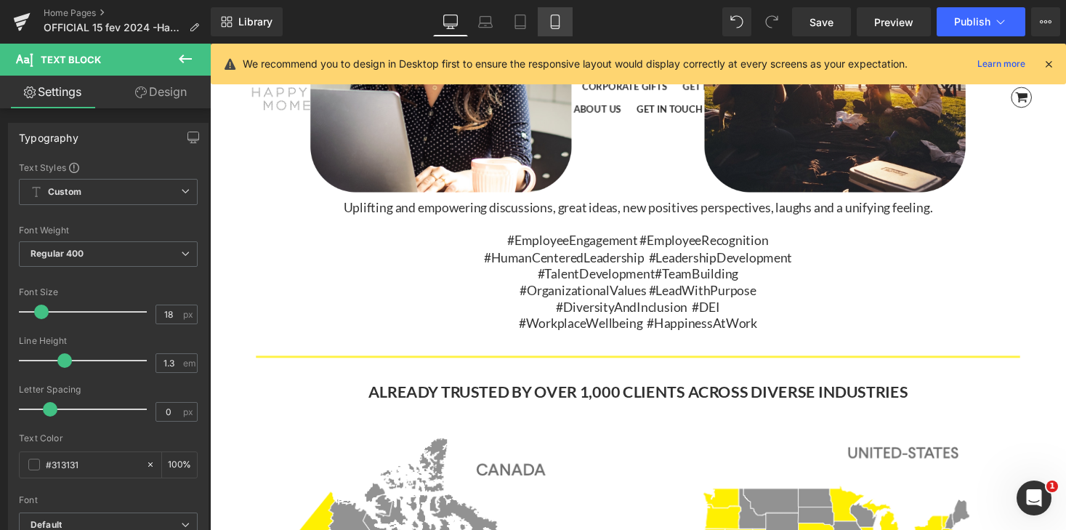
click at [556, 23] on icon at bounding box center [555, 22] width 15 height 15
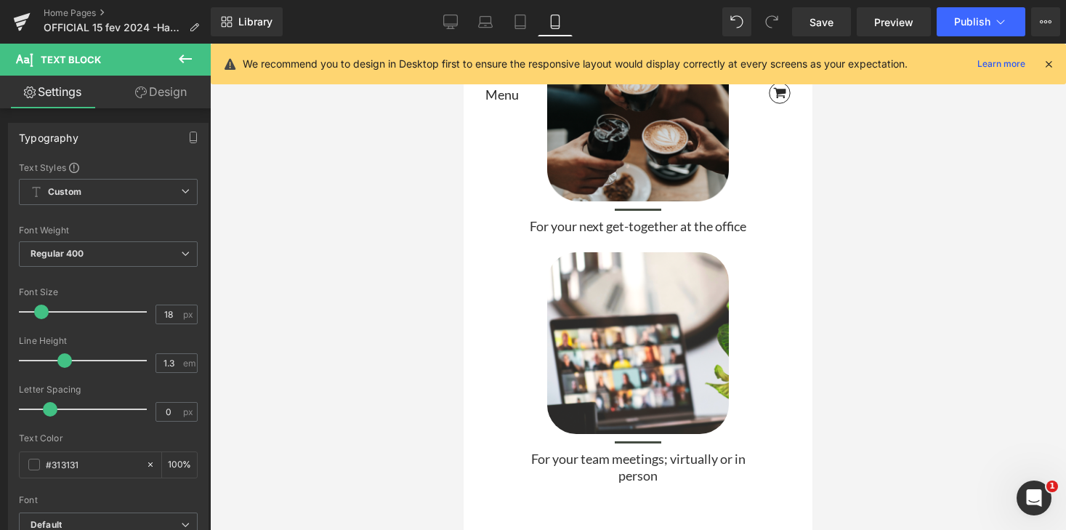
scroll to position [7, 7]
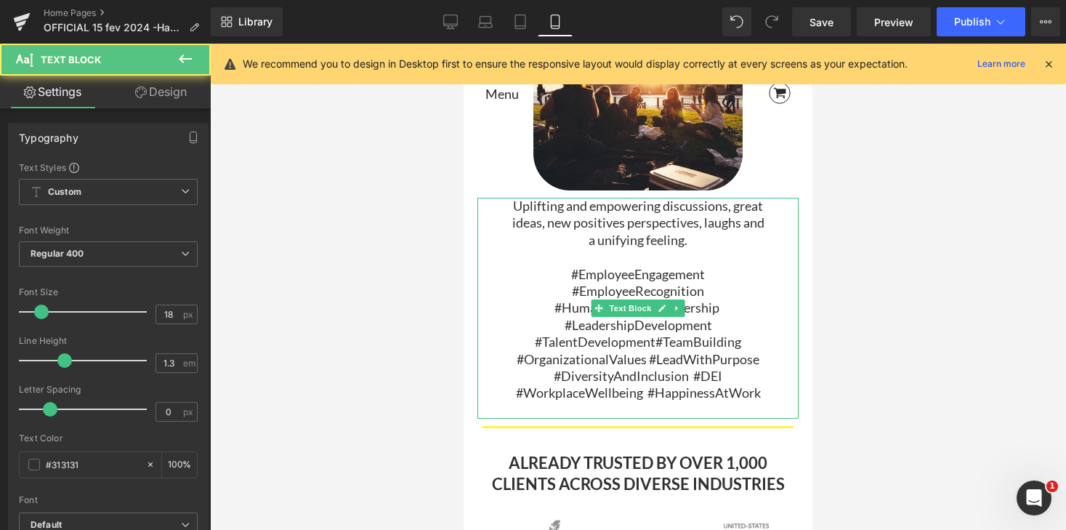
click at [658, 342] on span "#TeamBuilding" at bounding box center [698, 342] width 86 height 16
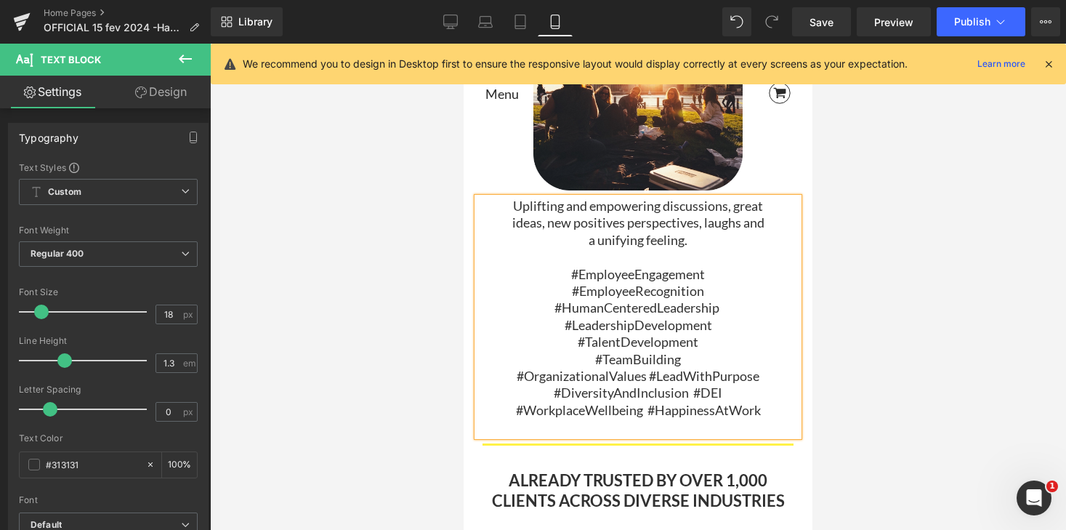
click at [649, 374] on span "#OrganizationalValues #LeadWithPurpose" at bounding box center [638, 376] width 243 height 16
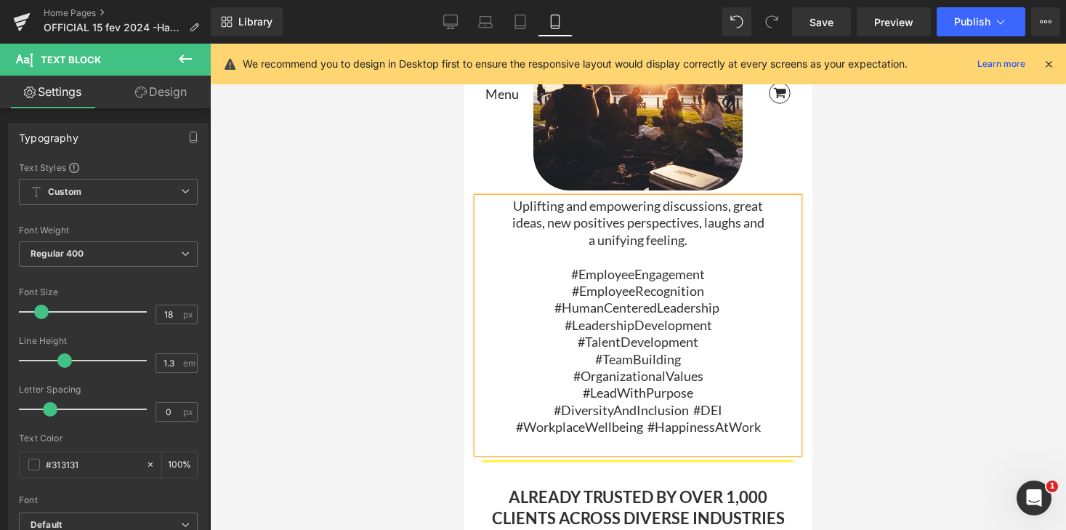
click at [695, 412] on span "#DiversityAndInclusion #DEI" at bounding box center [638, 410] width 169 height 16
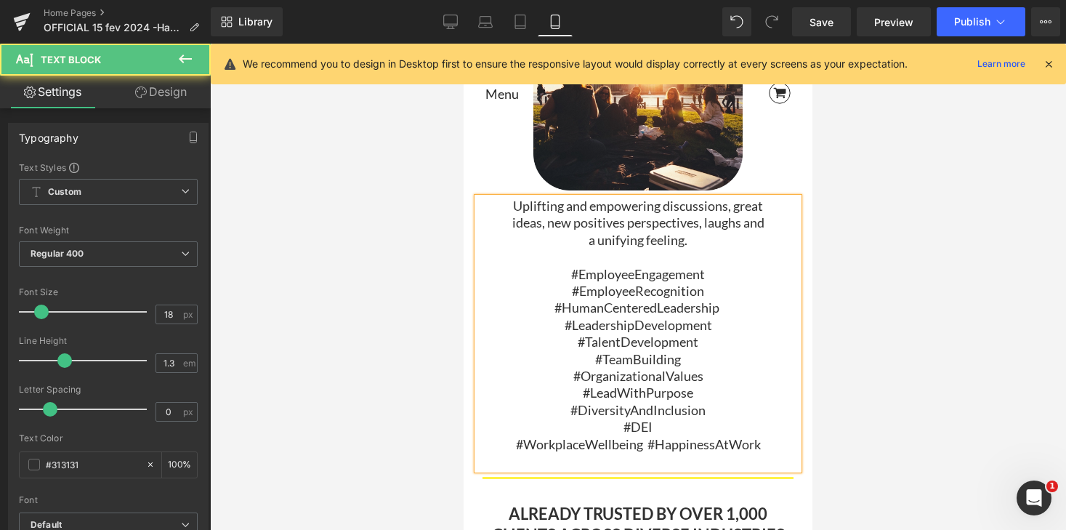
click at [647, 446] on span "#WorkplaceWellbeing #HappinessAtWork" at bounding box center [638, 444] width 245 height 16
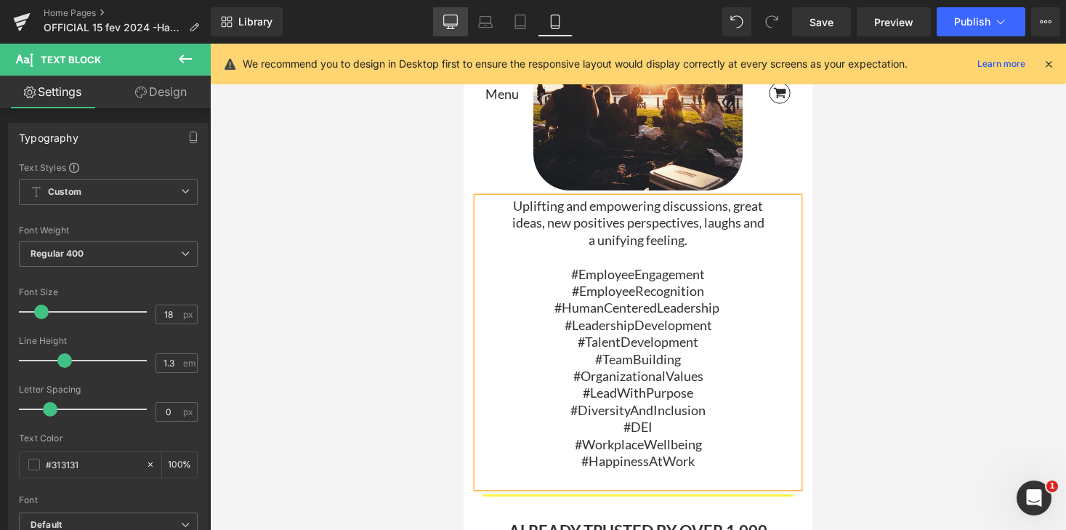
click at [457, 23] on icon at bounding box center [450, 20] width 14 height 11
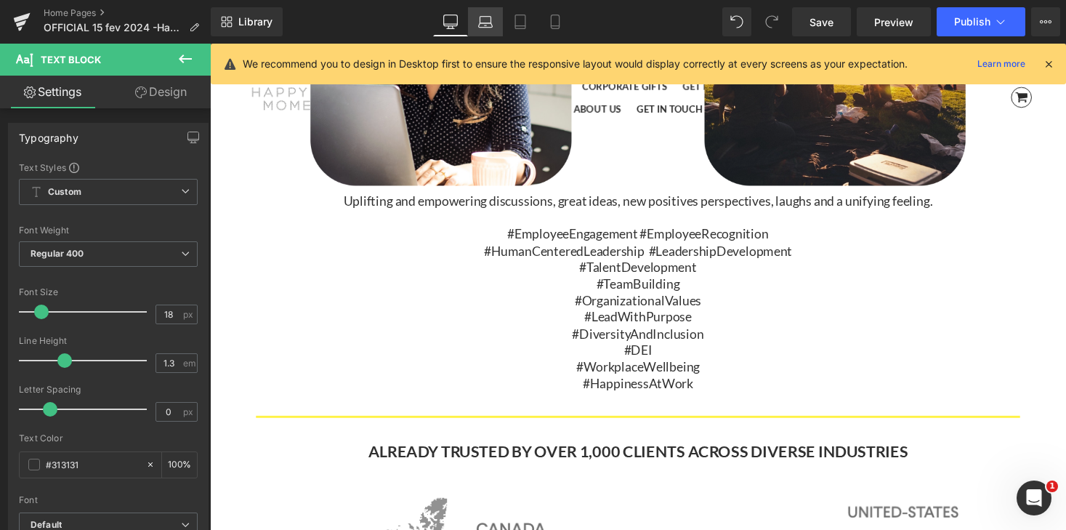
click at [487, 23] on icon at bounding box center [485, 25] width 14 height 4
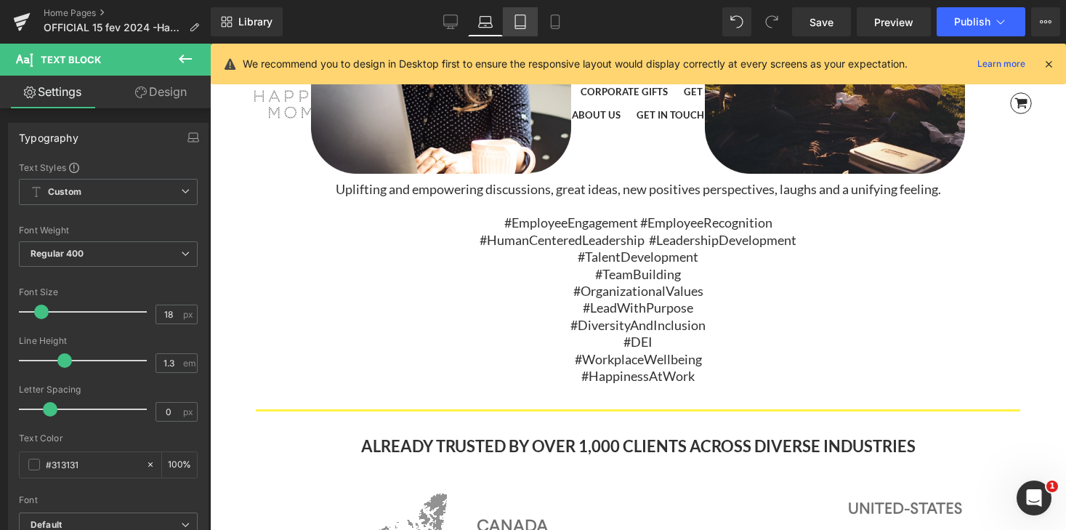
click at [512, 23] on link "Tablet" at bounding box center [520, 21] width 35 height 29
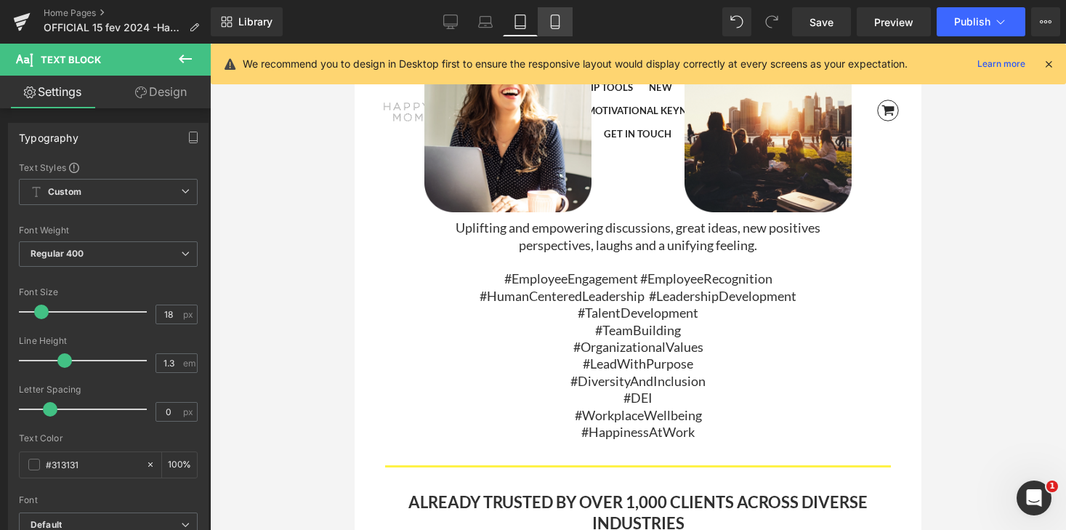
click at [544, 23] on link "Mobile" at bounding box center [555, 21] width 35 height 29
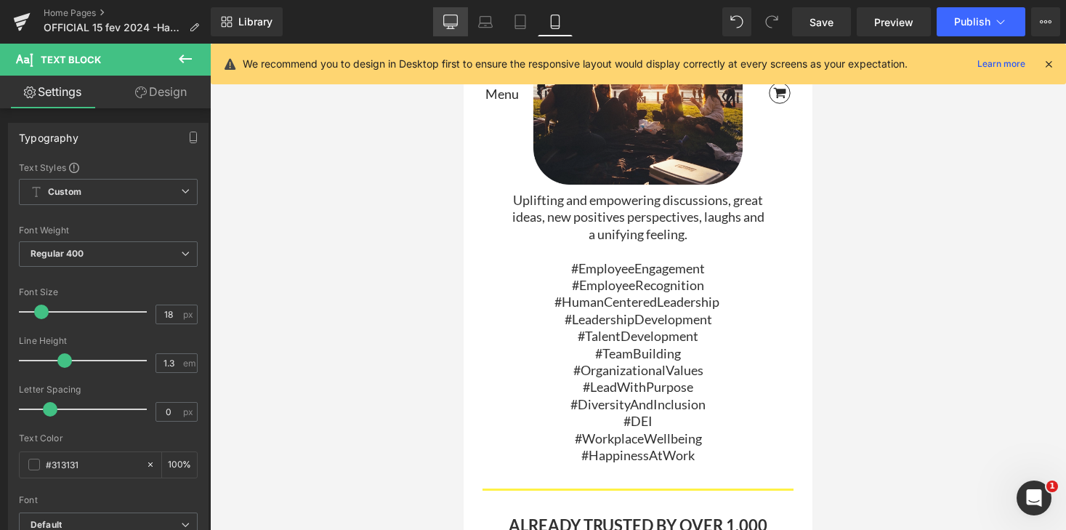
click at [452, 20] on icon at bounding box center [450, 22] width 15 height 15
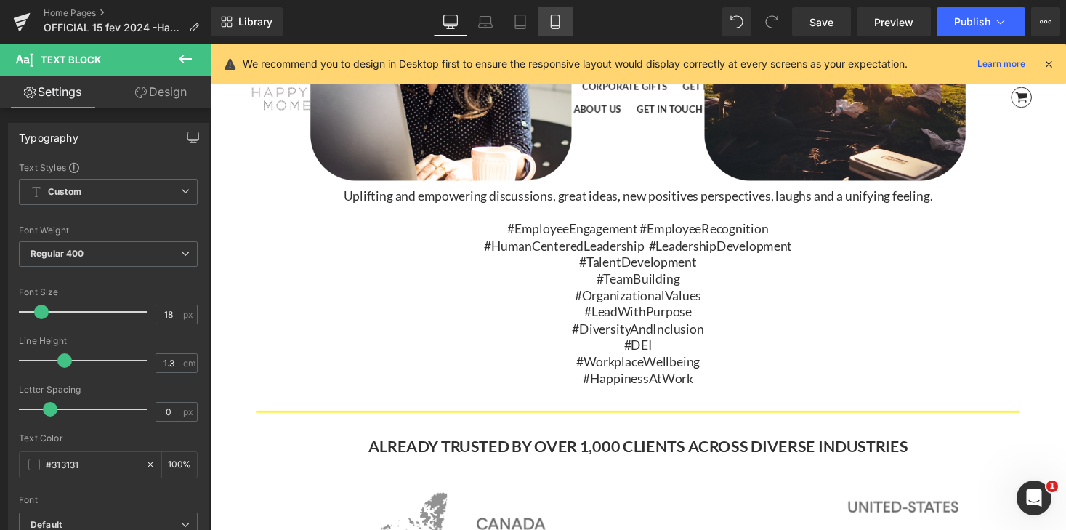
click at [557, 22] on icon at bounding box center [555, 22] width 15 height 15
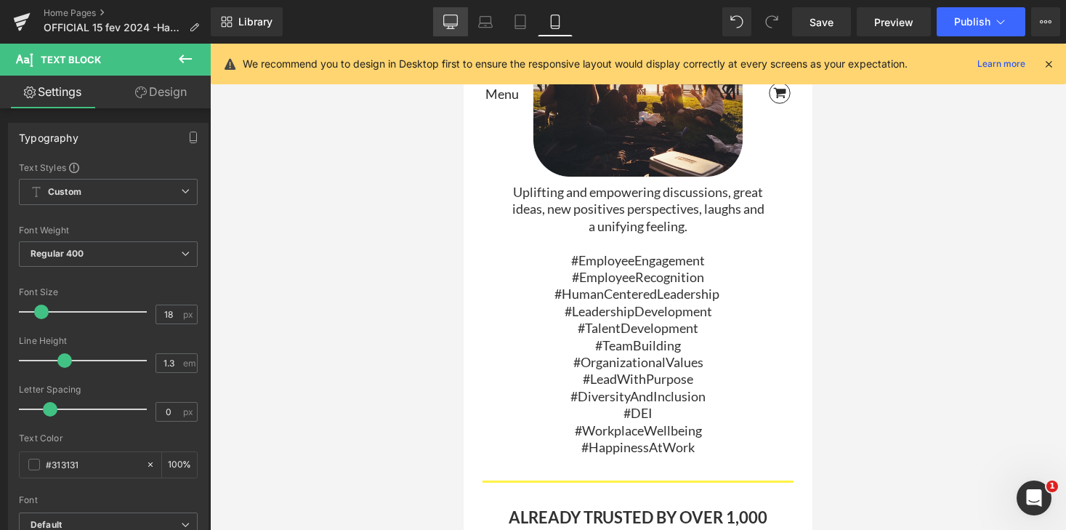
click at [446, 20] on icon at bounding box center [450, 22] width 15 height 15
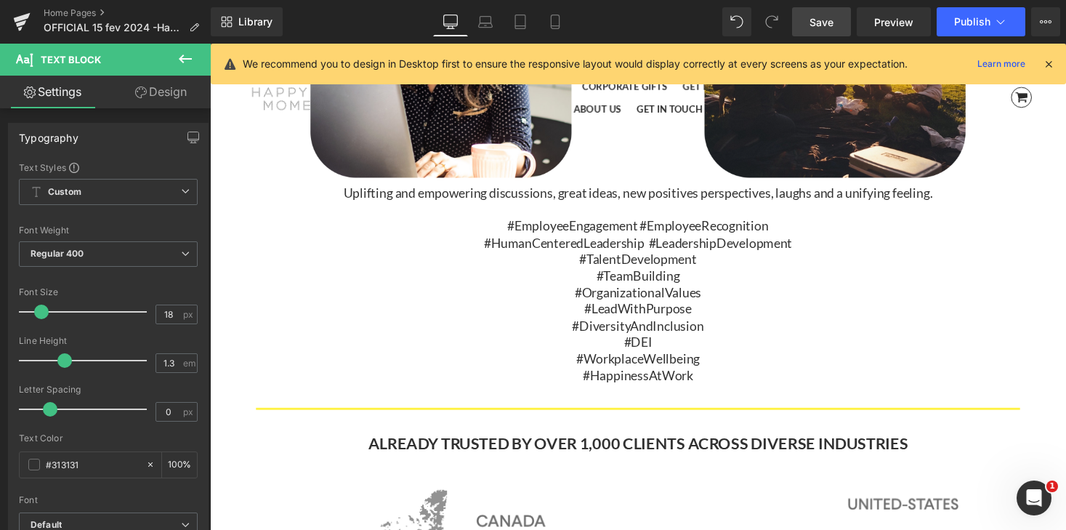
click at [827, 23] on span "Save" at bounding box center [821, 22] width 24 height 15
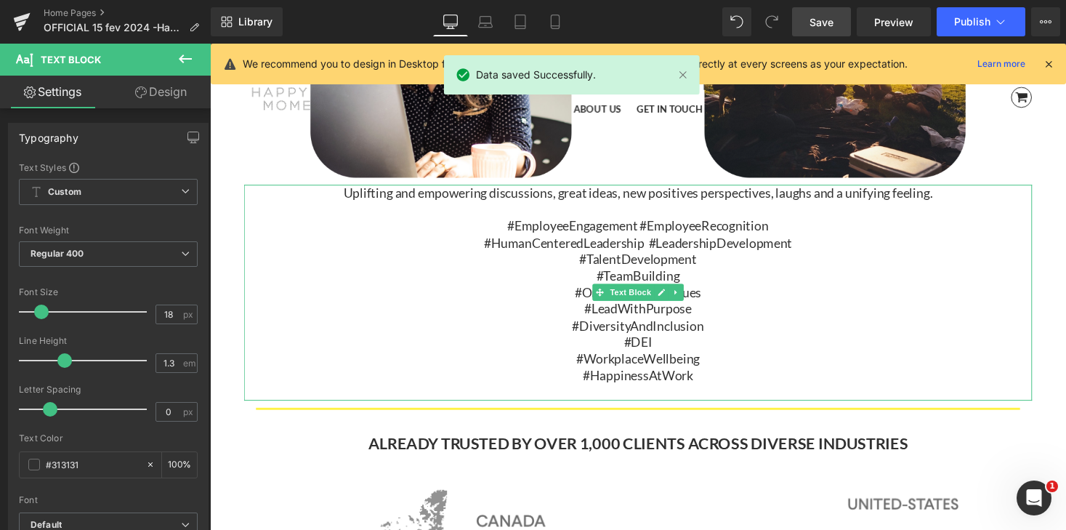
click at [521, 224] on span "#EmployeeEngagement #EmployeeRecognition" at bounding box center [650, 230] width 268 height 16
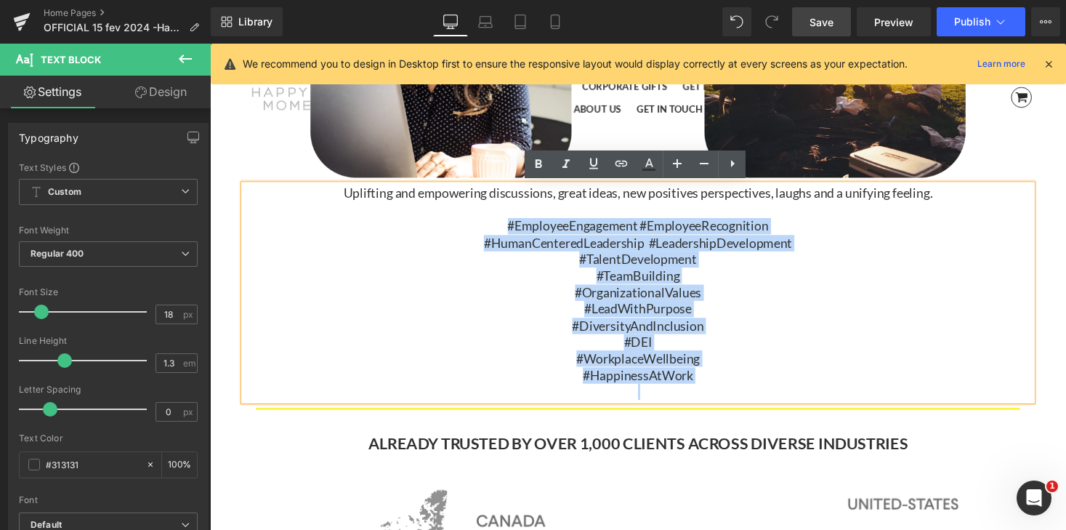
drag, startPoint x: 509, startPoint y: 225, endPoint x: 735, endPoint y: 397, distance: 283.1
click at [735, 397] on div "Uplifting and empowering discussions, great ideas, new positives perspectives, …" at bounding box center [649, 298] width 809 height 221
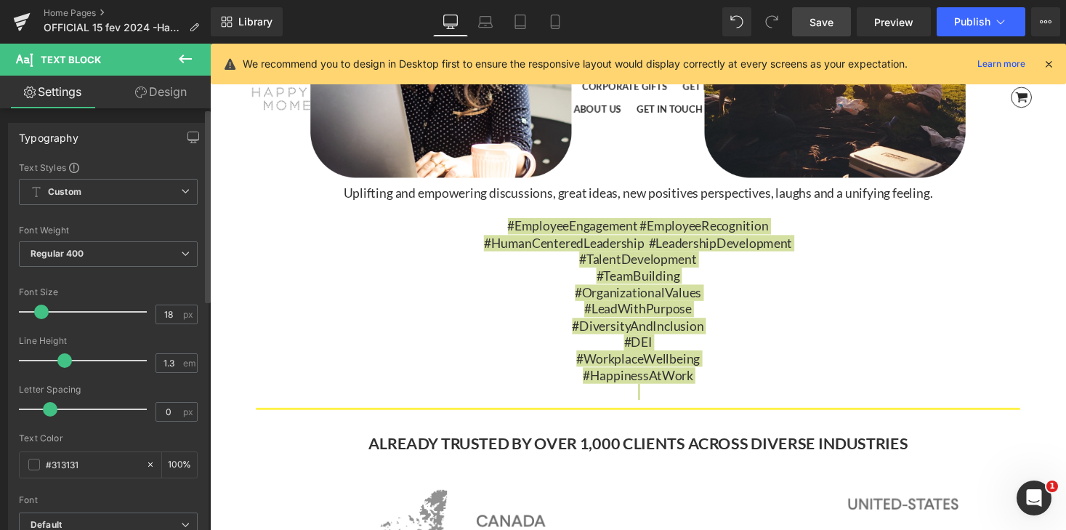
click at [40, 310] on span at bounding box center [41, 311] width 15 height 15
click at [981, 22] on span "Publish" at bounding box center [972, 22] width 36 height 12
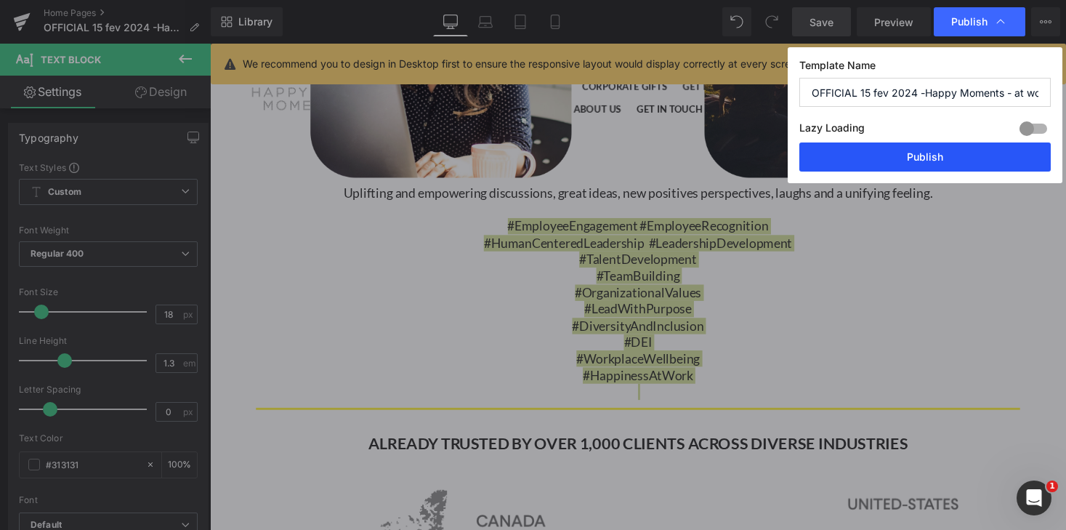
click at [948, 162] on button "Publish" at bounding box center [924, 156] width 251 height 29
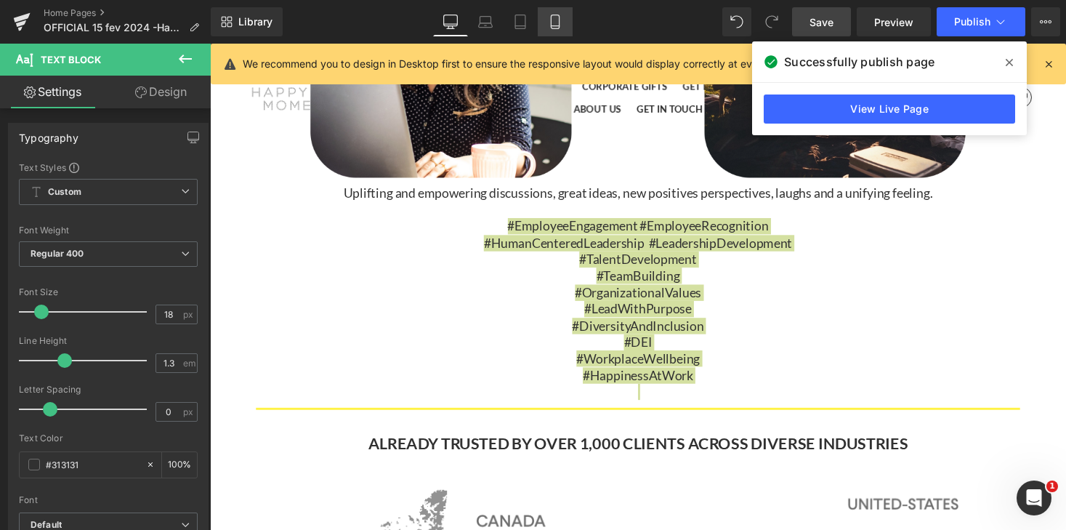
click at [544, 25] on link "Mobile" at bounding box center [555, 21] width 35 height 29
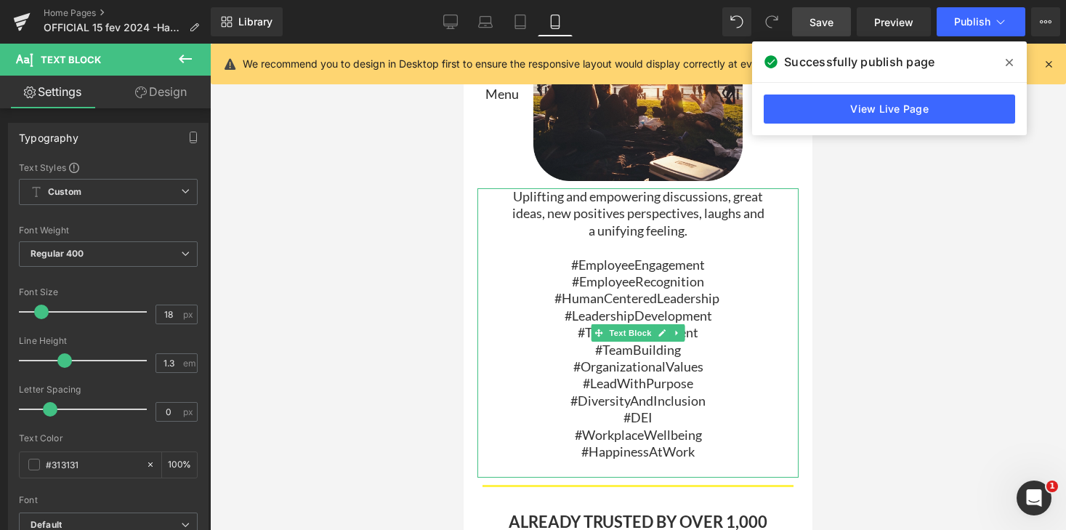
click at [594, 408] on p "#DiversityAndInclusion" at bounding box center [637, 400] width 257 height 17
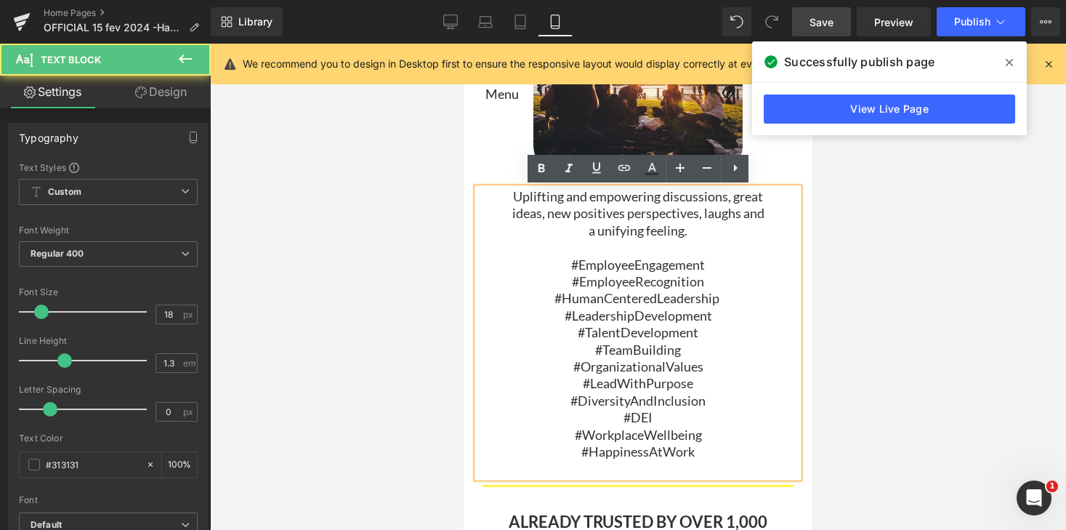
click at [591, 350] on p "#TeamBuilding" at bounding box center [637, 350] width 257 height 17
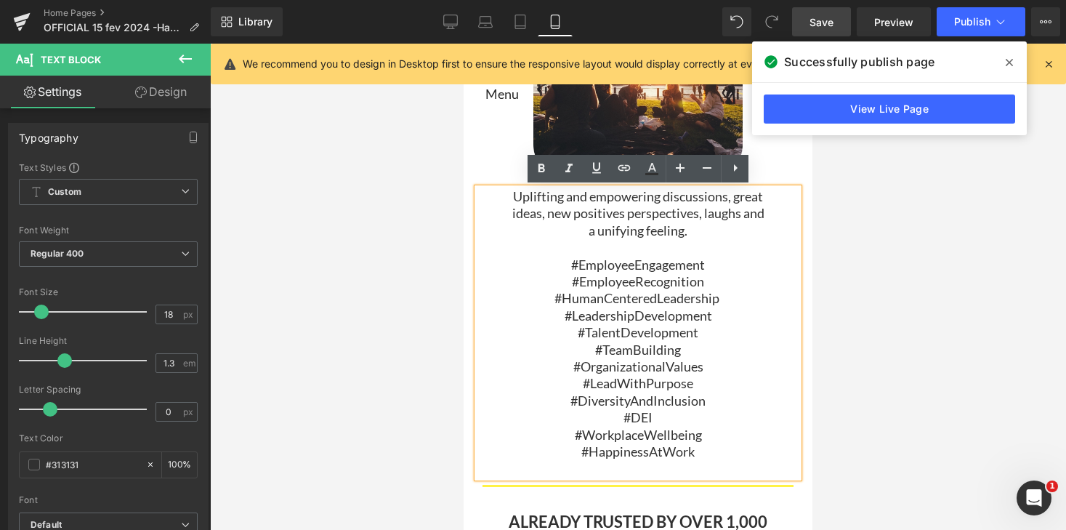
scroll to position [7, 7]
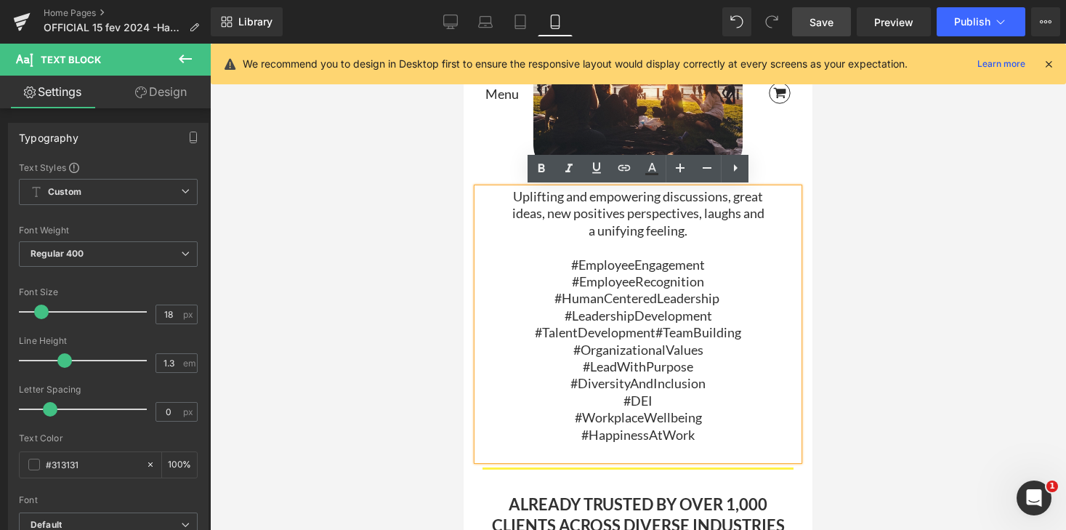
click at [580, 368] on p "#LeadWithPurpose" at bounding box center [637, 366] width 257 height 17
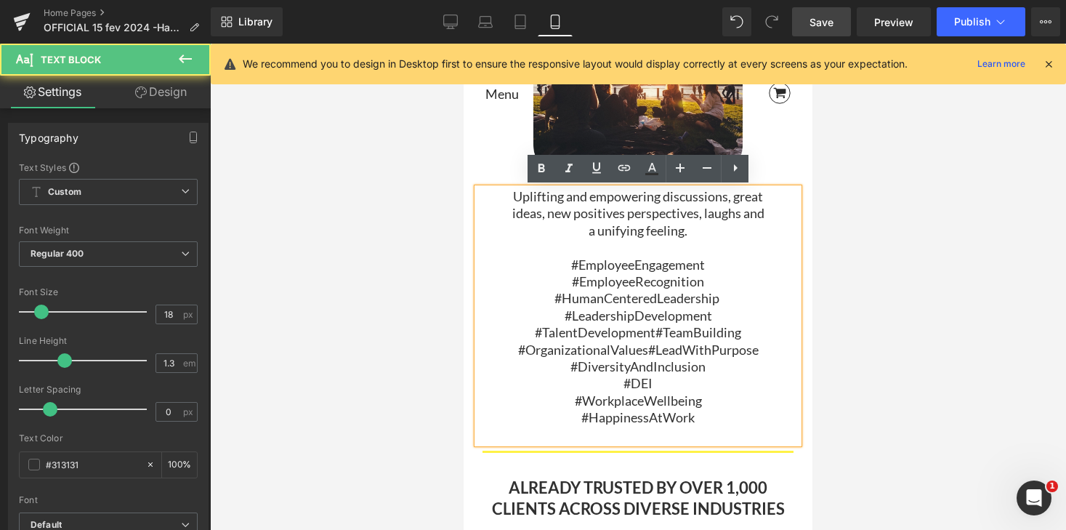
scroll to position [7, 7]
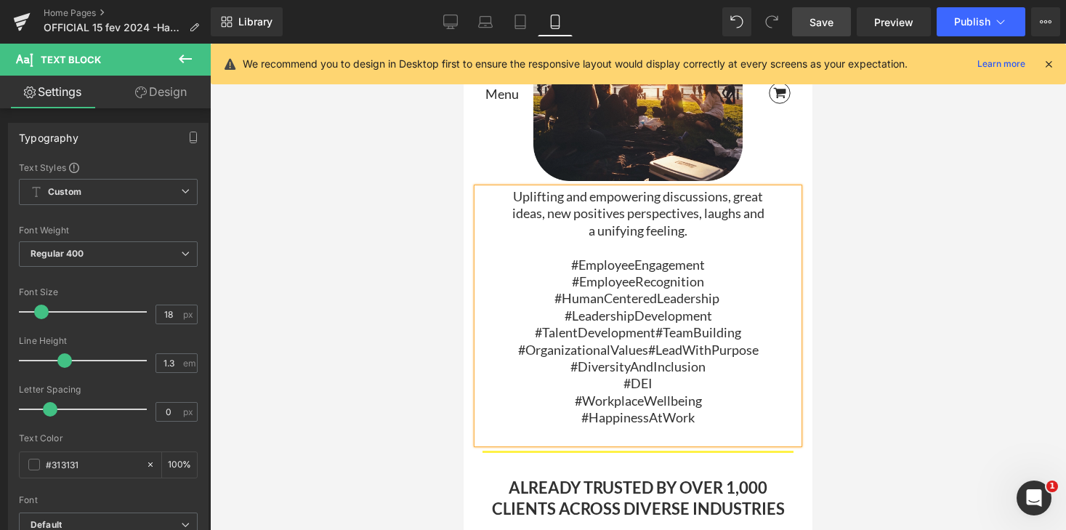
click at [611, 388] on p "#DEI" at bounding box center [637, 383] width 257 height 17
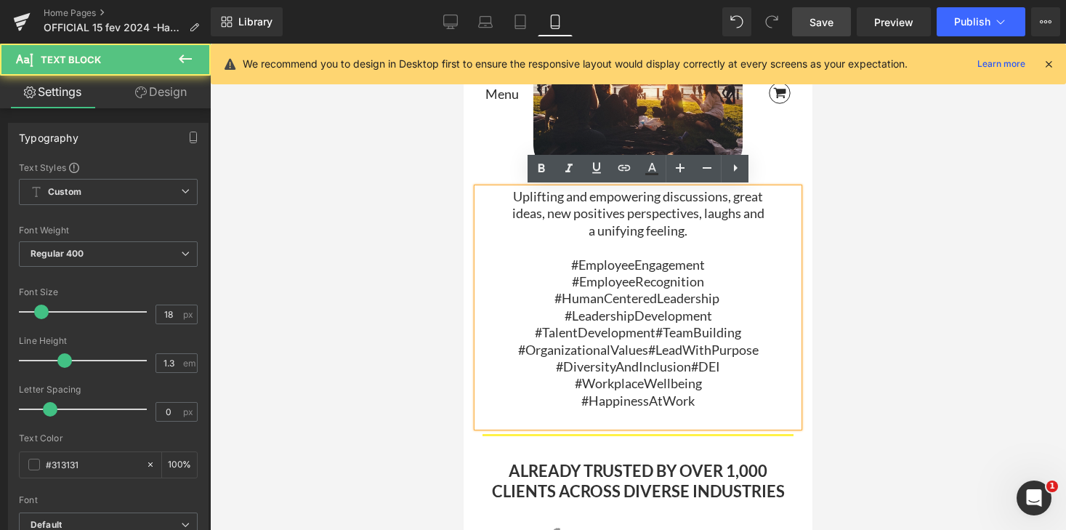
scroll to position [7, 7]
click at [576, 405] on p "#HappinessAtWork" at bounding box center [637, 400] width 257 height 17
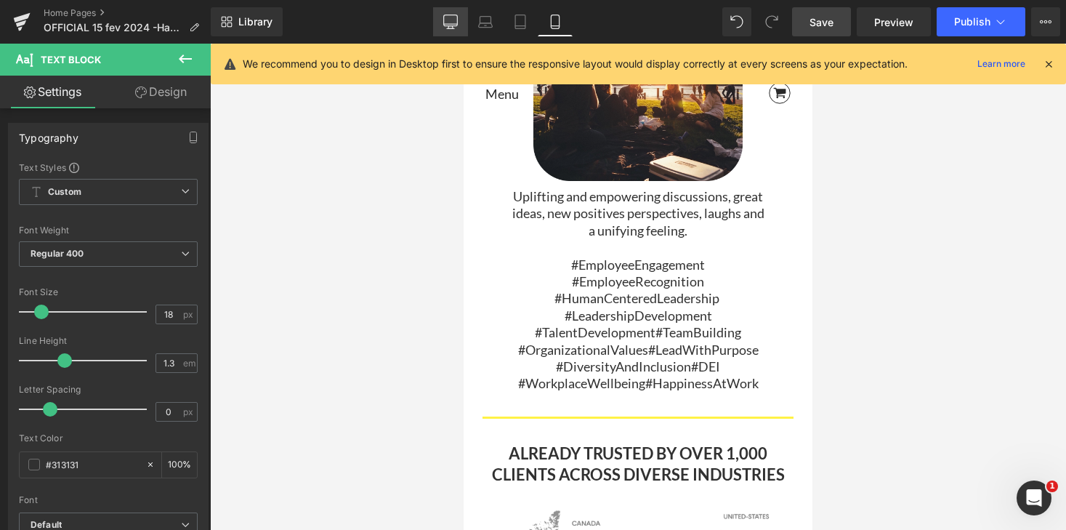
click at [451, 22] on icon at bounding box center [450, 22] width 15 height 15
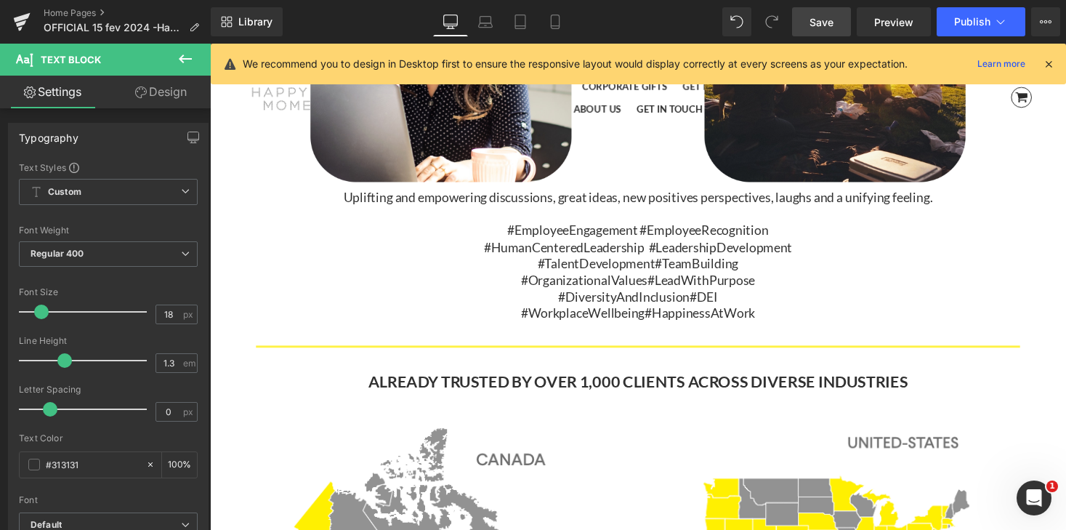
scroll to position [8617, 879]
click at [833, 25] on span "Save" at bounding box center [821, 22] width 24 height 15
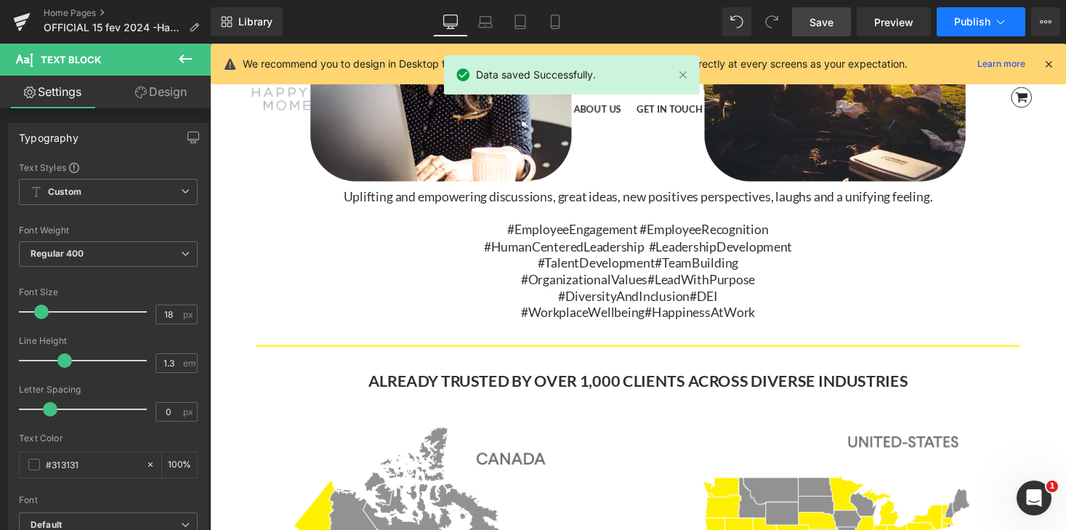
click at [973, 26] on span "Publish" at bounding box center [972, 22] width 36 height 12
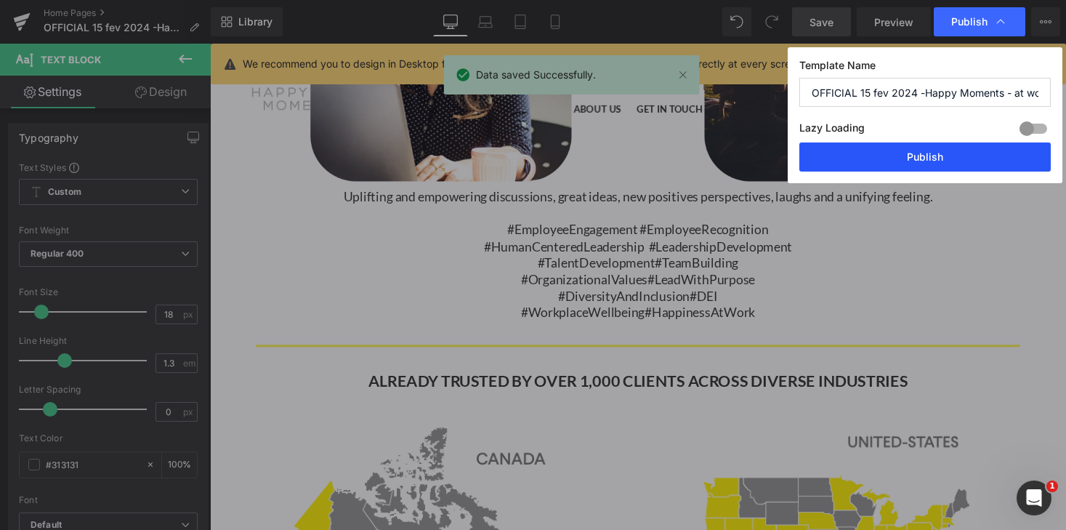
click at [954, 161] on button "Publish" at bounding box center [924, 156] width 251 height 29
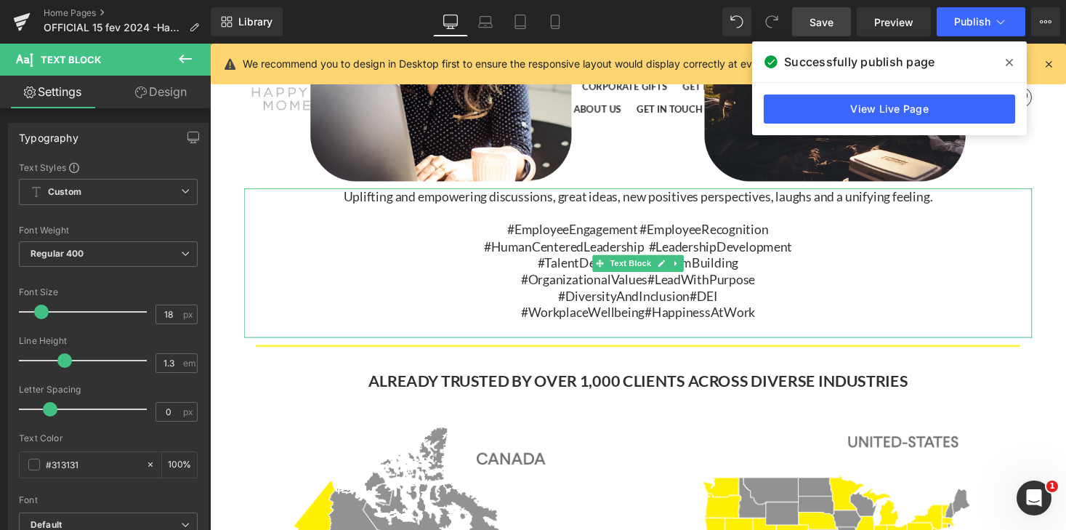
click at [568, 302] on span "#DiversityAndInclusion" at bounding box center [635, 303] width 135 height 16
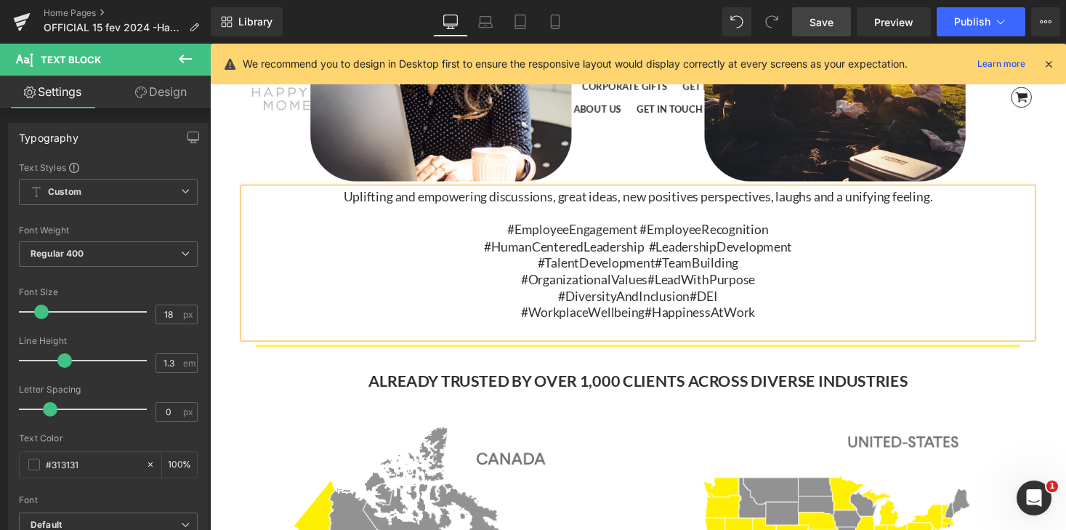
click at [823, 22] on span "Save" at bounding box center [821, 22] width 24 height 15
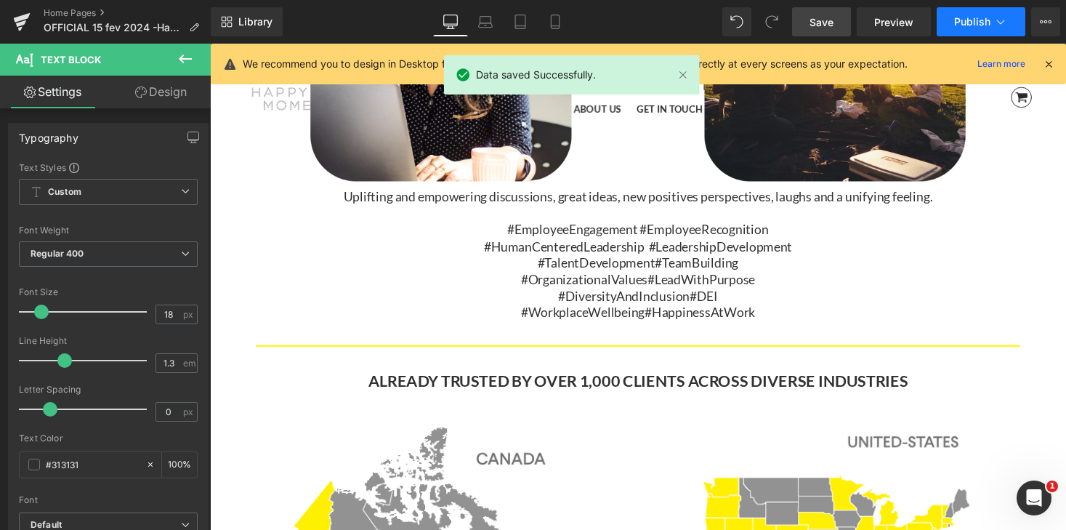
click at [964, 24] on span "Publish" at bounding box center [972, 22] width 36 height 12
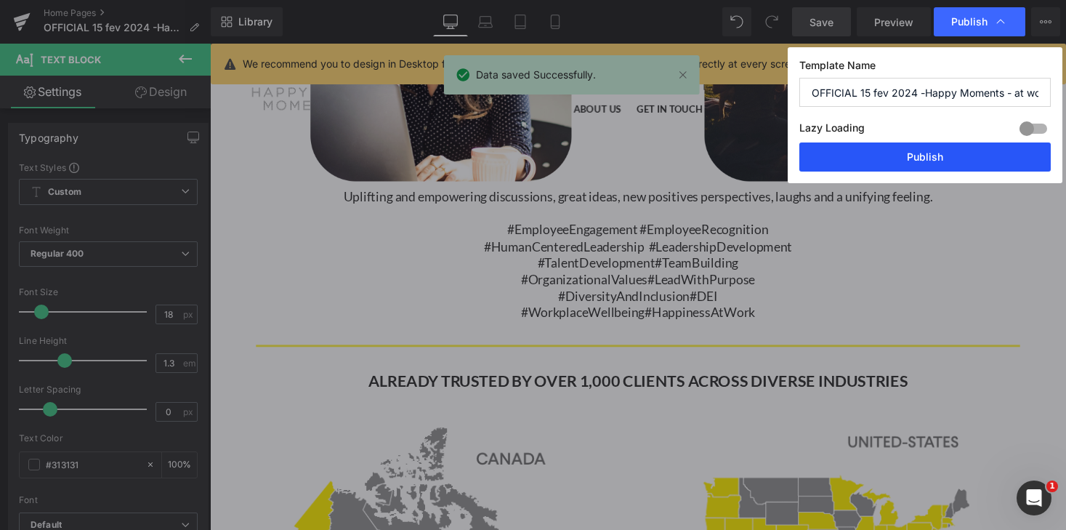
click at [950, 158] on button "Publish" at bounding box center [924, 156] width 251 height 29
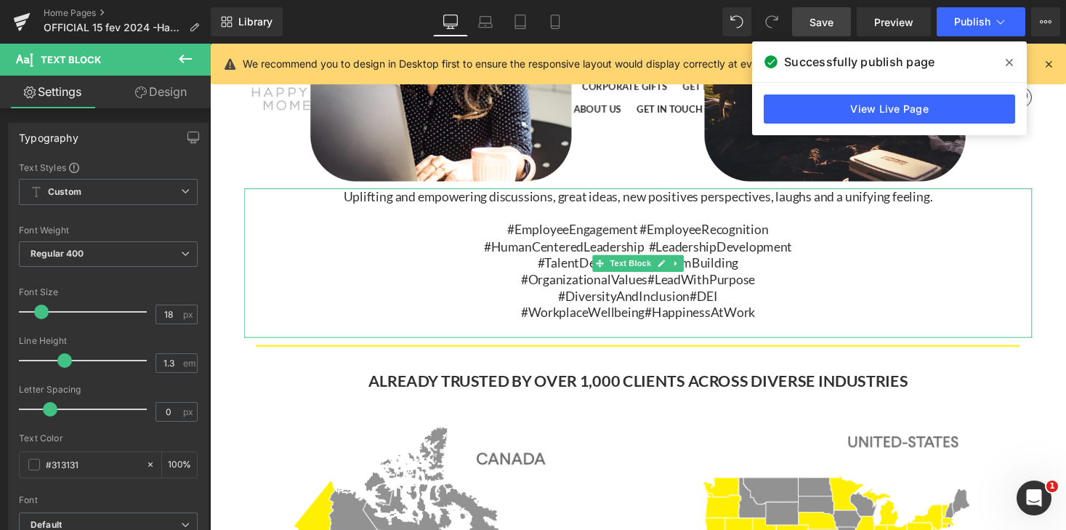
click at [518, 233] on span "#EmployeeEngagement #EmployeeRecognition" at bounding box center [650, 235] width 268 height 16
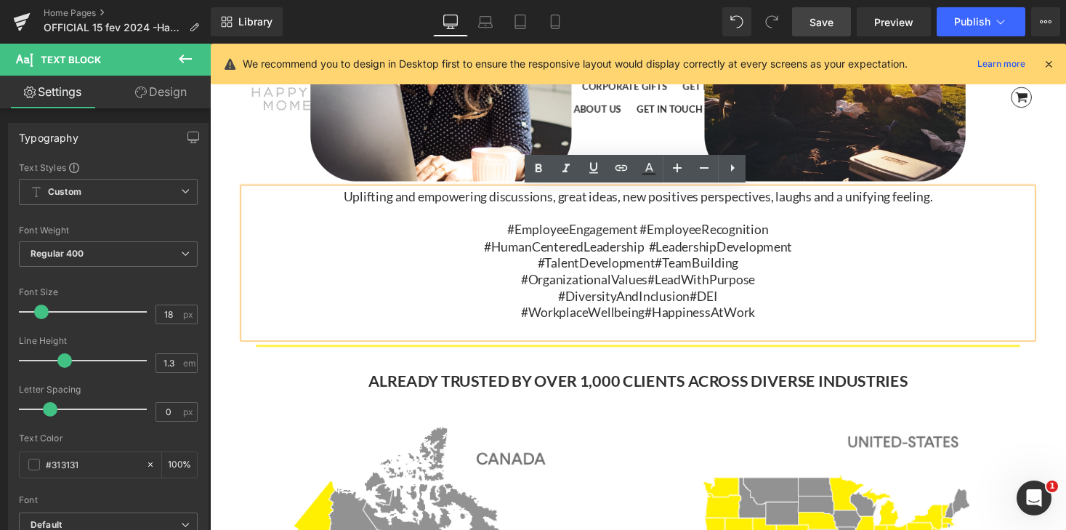
click at [839, 22] on link "Save" at bounding box center [821, 21] width 59 height 29
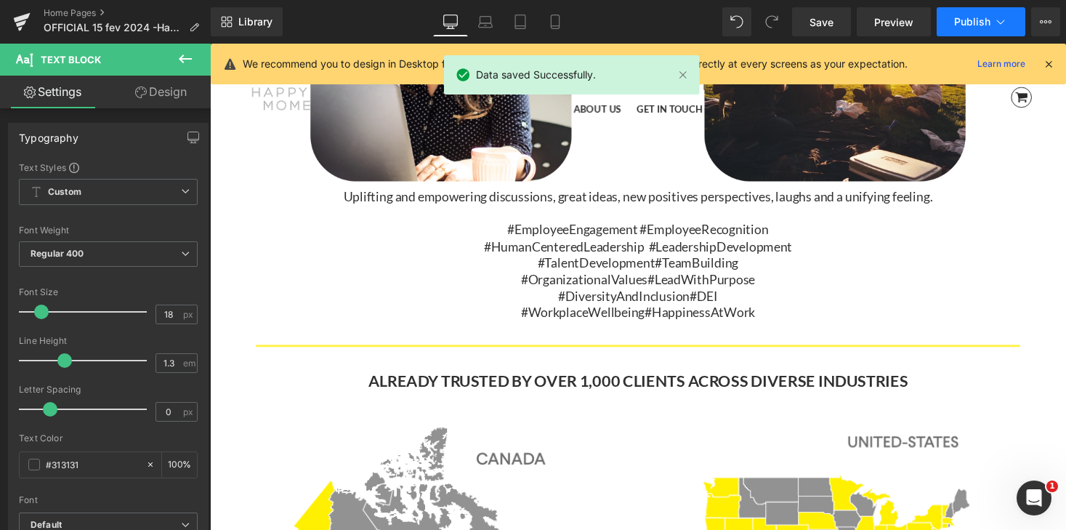
click at [990, 20] on span "Publish" at bounding box center [972, 22] width 36 height 12
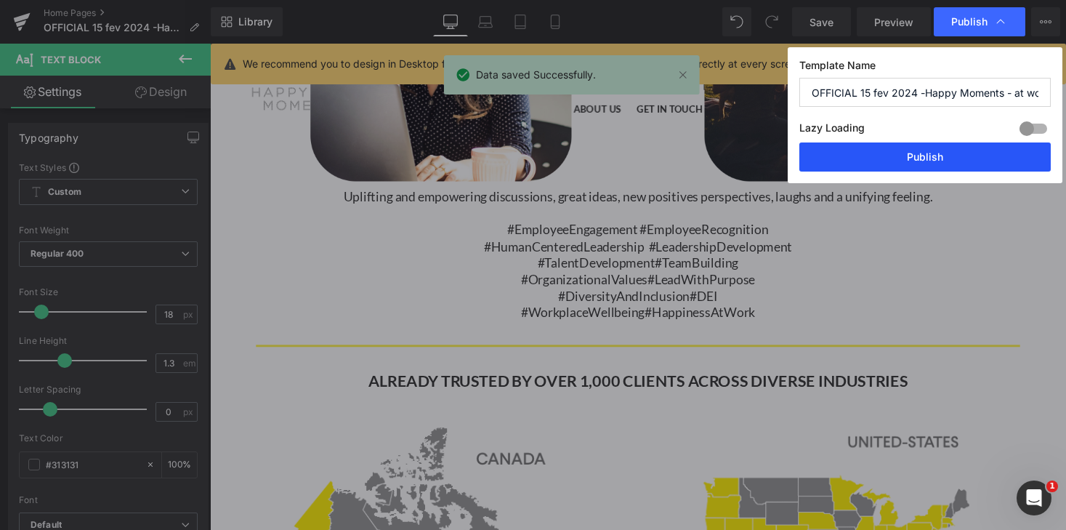
click at [972, 159] on button "Publish" at bounding box center [924, 156] width 251 height 29
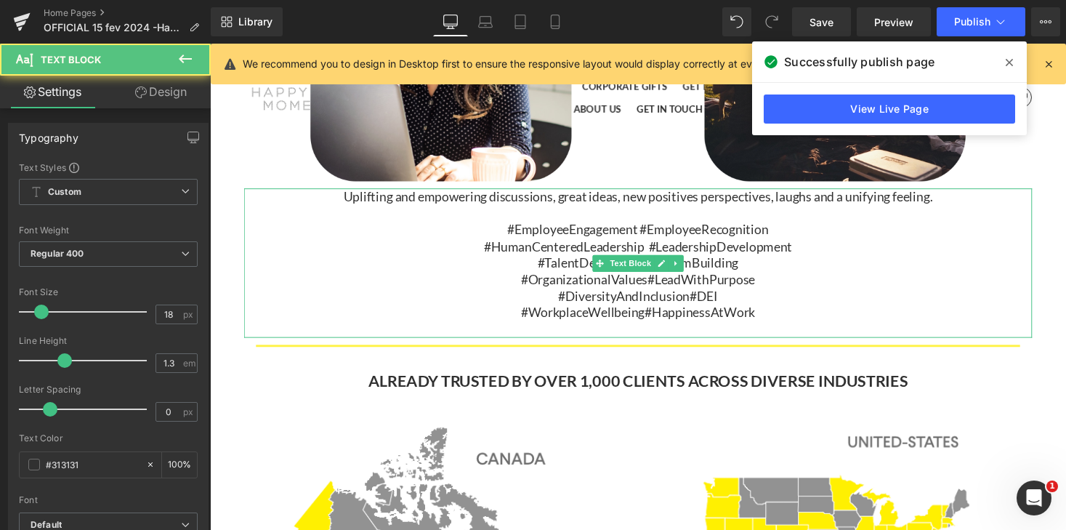
click at [546, 268] on span "#TalentDevelopment" at bounding box center [606, 269] width 121 height 16
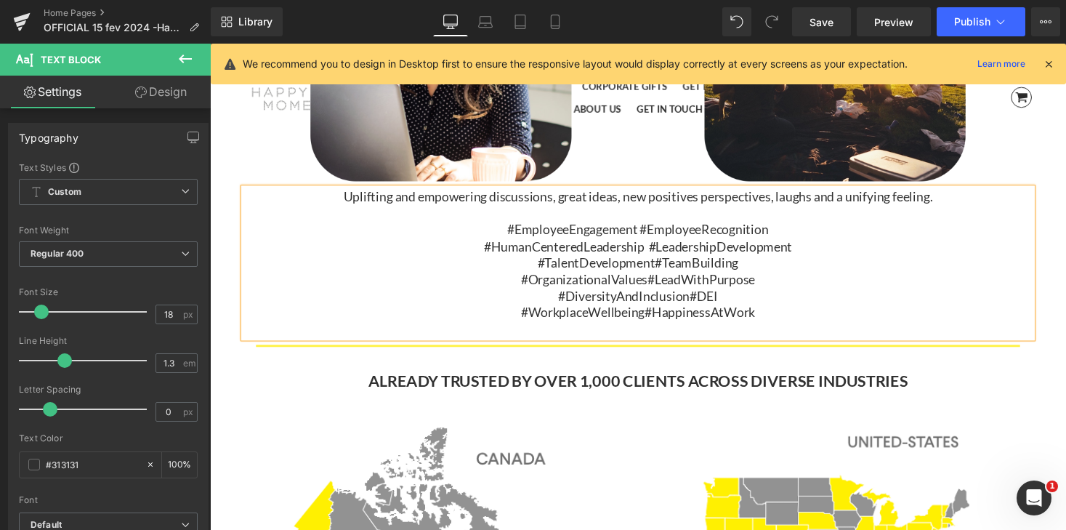
click at [568, 304] on span "#DiversityAndInclusion" at bounding box center [635, 303] width 135 height 16
click at [530, 320] on span "#WorkplaceWellbeing" at bounding box center [593, 320] width 127 height 16
click at [839, 20] on link "Save" at bounding box center [821, 21] width 59 height 29
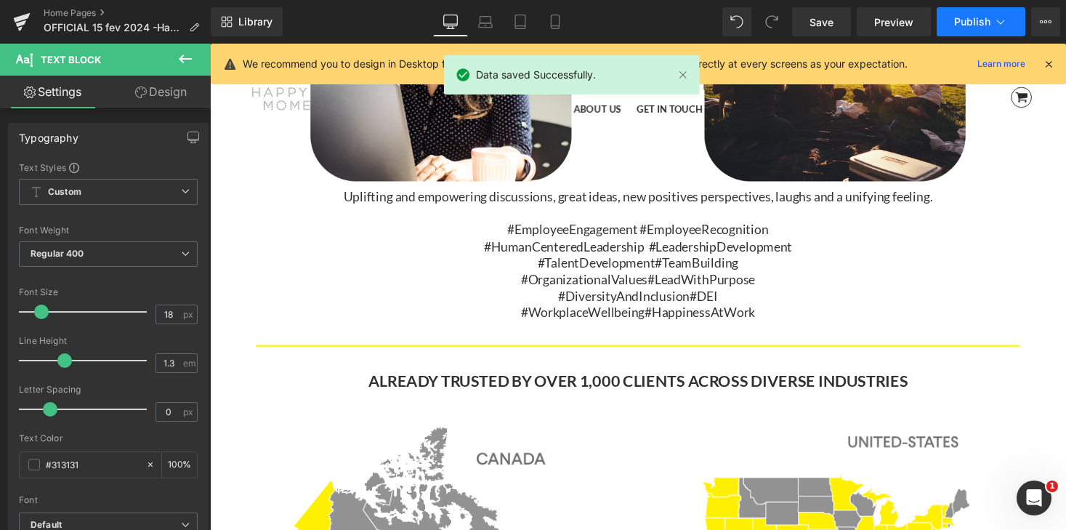
click at [980, 22] on span "Publish" at bounding box center [972, 22] width 36 height 12
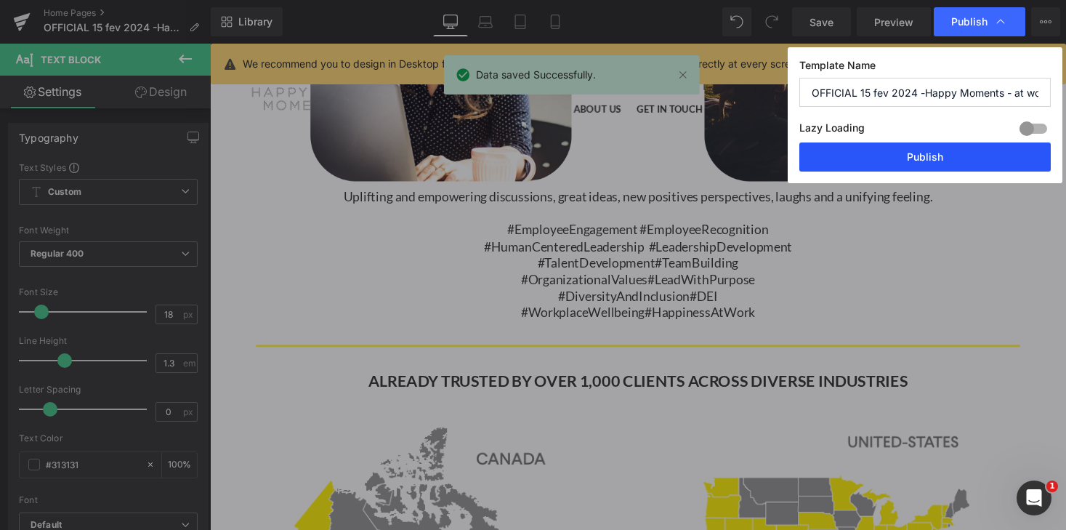
click at [953, 165] on button "Publish" at bounding box center [924, 156] width 251 height 29
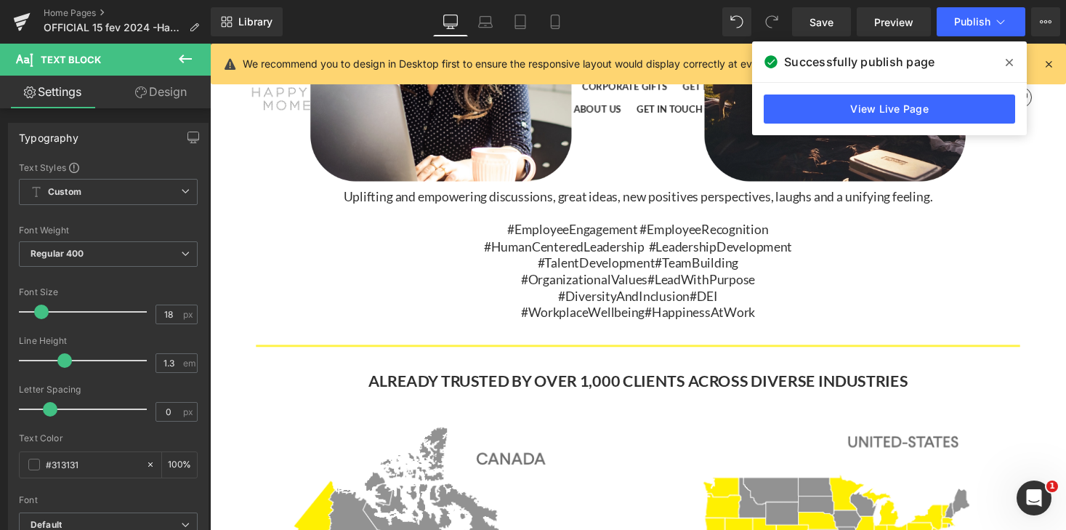
click at [1009, 65] on icon at bounding box center [1009, 63] width 7 height 12
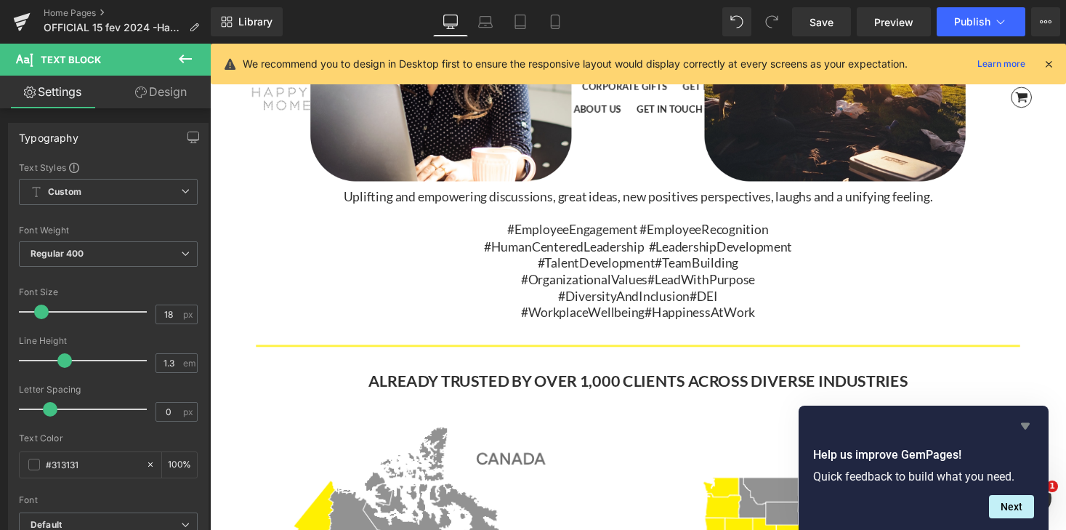
click at [1028, 421] on icon "Hide survey" at bounding box center [1025, 425] width 17 height 17
